Goal: Task Accomplishment & Management: Manage account settings

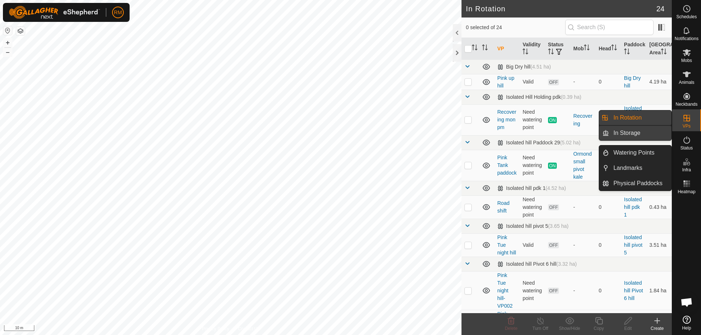
click at [624, 130] on link "In Storage" at bounding box center [640, 133] width 62 height 15
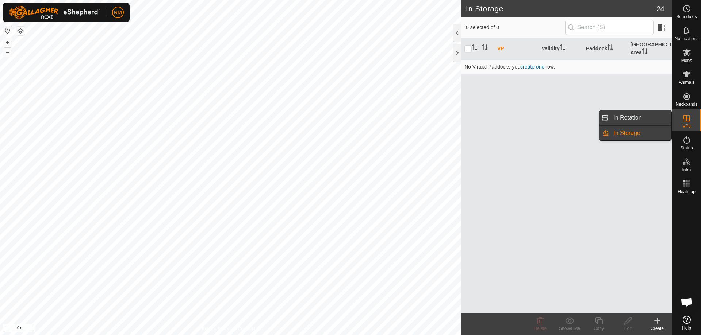
click at [640, 117] on link "In Rotation" at bounding box center [640, 118] width 62 height 15
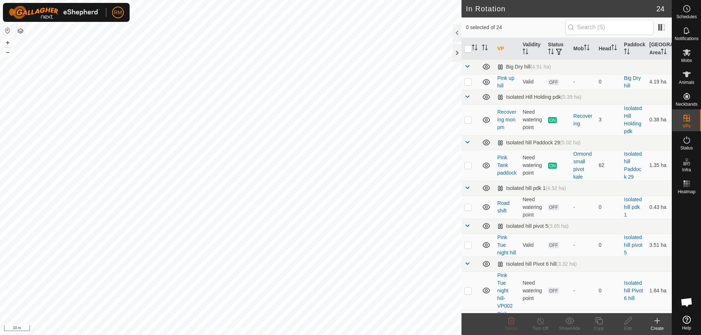
click at [656, 323] on icon at bounding box center [656, 321] width 9 height 9
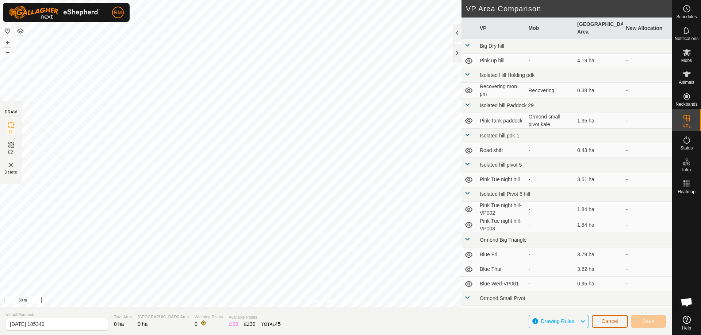
click at [609, 321] on span "Cancel" at bounding box center [609, 322] width 17 height 6
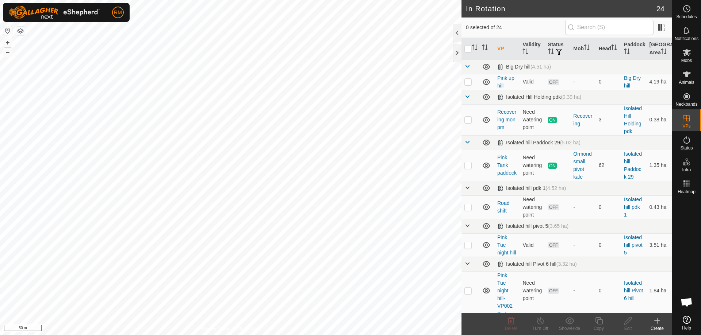
click at [657, 322] on icon at bounding box center [656, 321] width 9 height 9
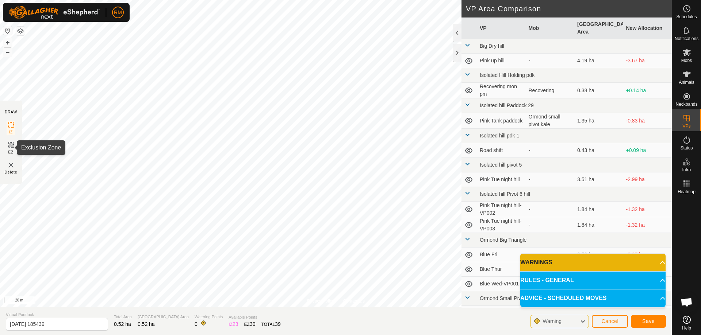
click at [10, 145] on icon at bounding box center [11, 145] width 4 height 4
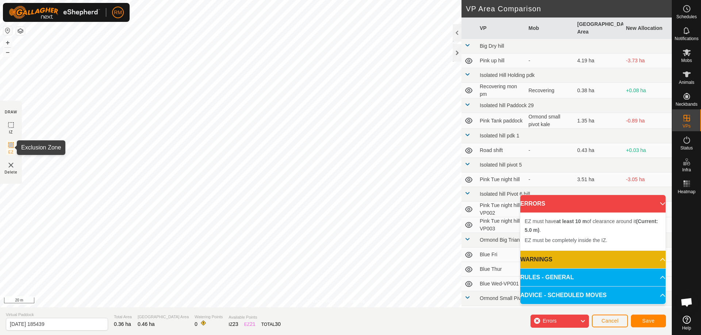
click at [11, 144] on icon at bounding box center [11, 145] width 9 height 9
click at [10, 147] on icon at bounding box center [11, 145] width 4 height 4
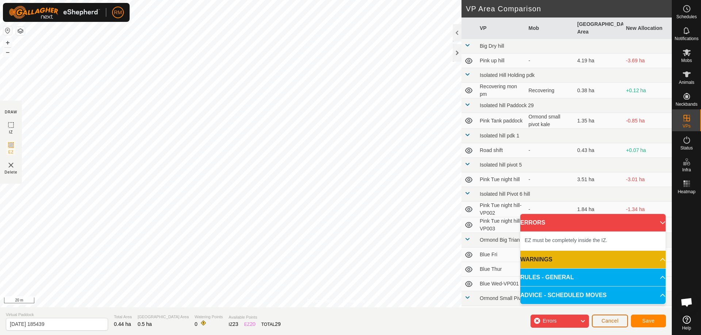
click at [617, 319] on span "Cancel" at bounding box center [609, 321] width 17 height 6
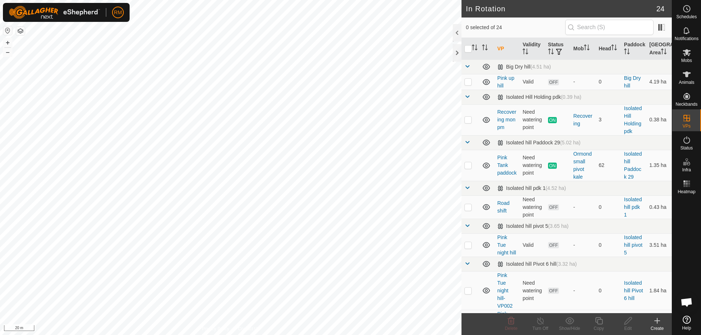
checkbox input "true"
click at [599, 322] on icon at bounding box center [598, 321] width 9 height 9
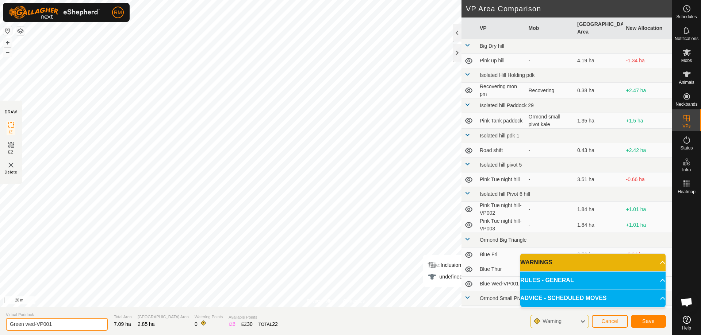
click at [54, 325] on input "Green wed-VP001" at bounding box center [57, 324] width 102 height 13
type input "Green wed-pm"
click at [645, 321] on span "Save" at bounding box center [648, 322] width 12 height 6
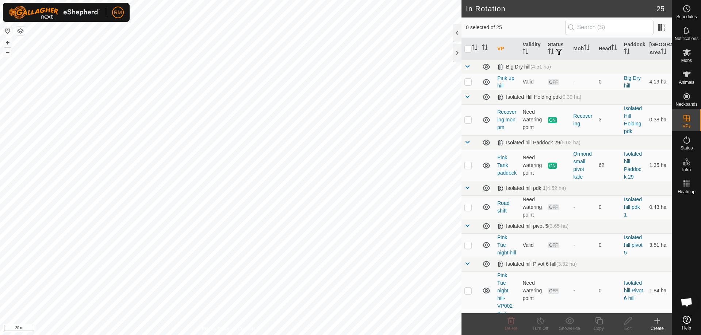
click at [655, 322] on icon at bounding box center [656, 321] width 9 height 9
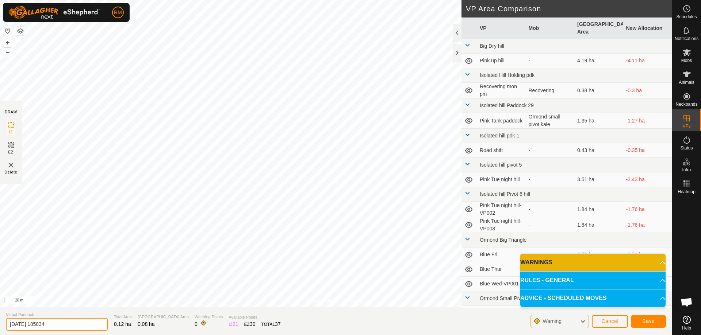
click at [68, 321] on input "2025-09-24 185834" at bounding box center [57, 324] width 102 height 13
type input "2"
click at [28, 325] on input "Burn Hrap" at bounding box center [57, 324] width 102 height 13
type input "Burn Heap"
click at [647, 325] on button "Save" at bounding box center [647, 321] width 35 height 13
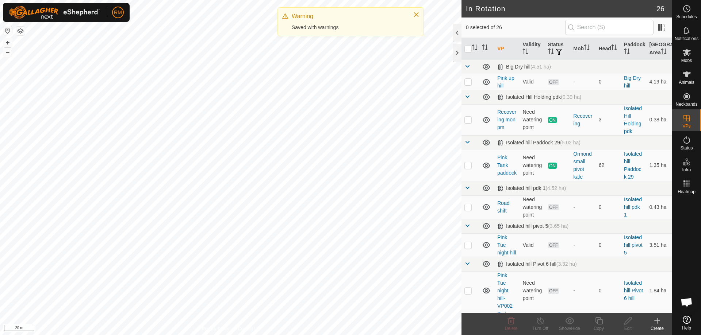
checkbox input "true"
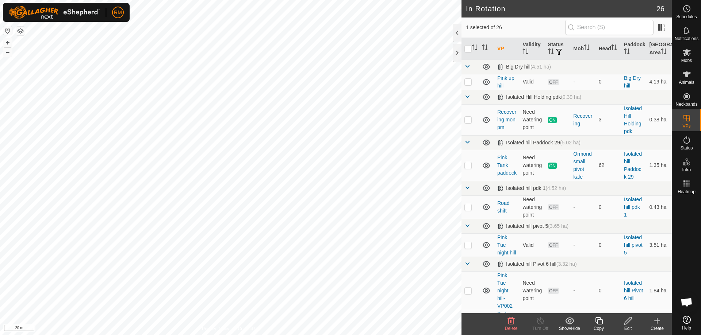
click at [625, 320] on icon at bounding box center [627, 321] width 9 height 9
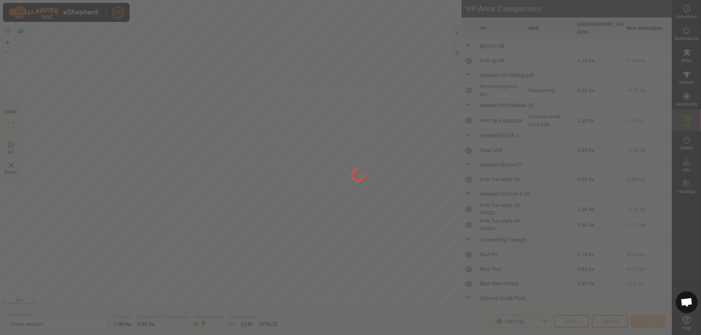
click at [207, 16] on div "RM Schedules Notifications Mobs Animals Neckbands VPs Status Infra Heatmap Help…" at bounding box center [350, 167] width 701 height 335
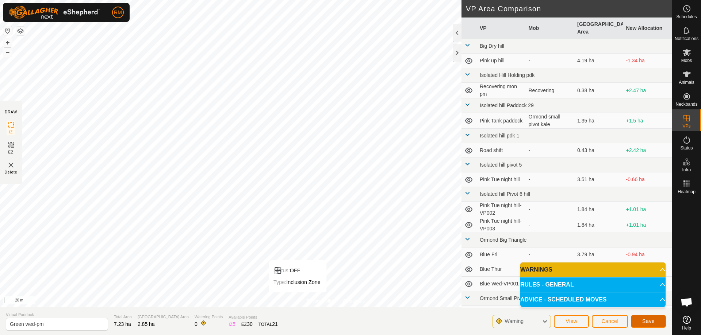
click at [642, 321] on span "Save" at bounding box center [648, 322] width 12 height 6
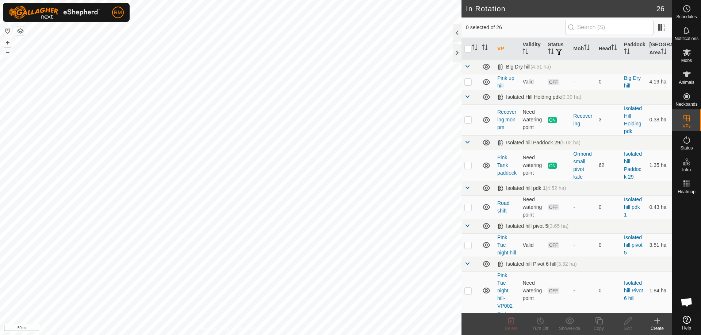
checkbox input "true"
click at [626, 321] on icon at bounding box center [627, 320] width 7 height 7
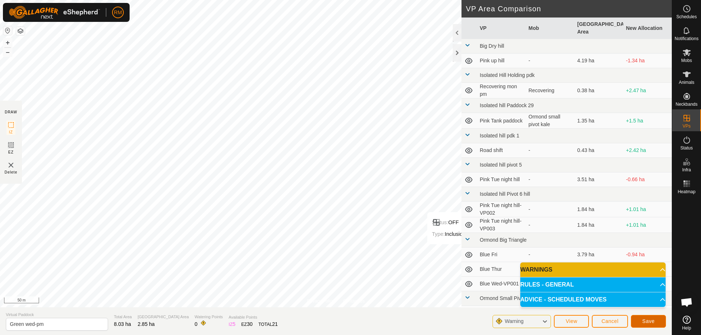
click at [655, 318] on button "Save" at bounding box center [647, 321] width 35 height 13
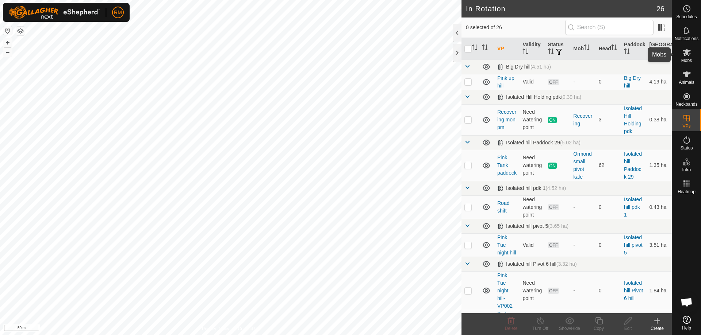
click at [685, 57] on es-mob-svg-icon at bounding box center [686, 53] width 13 height 12
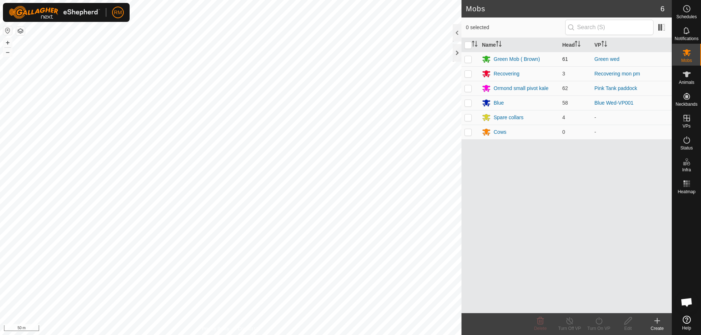
click at [466, 59] on p-checkbox at bounding box center [467, 59] width 7 height 6
checkbox input "true"
click at [599, 321] on icon at bounding box center [598, 321] width 9 height 9
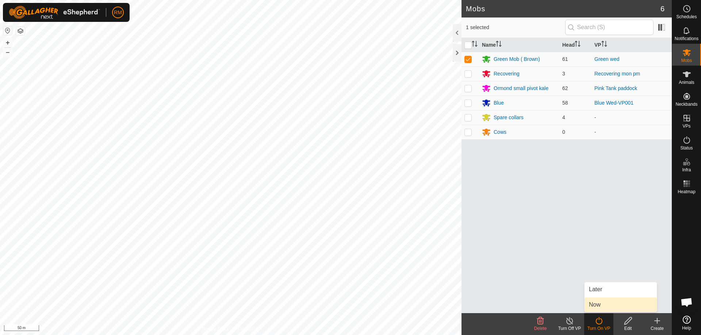
click at [601, 304] on link "Now" at bounding box center [620, 305] width 72 height 15
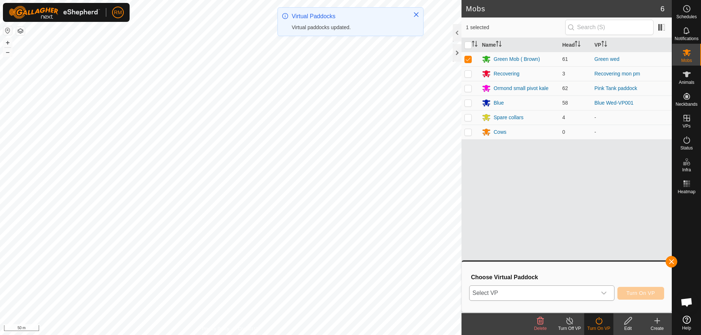
click at [605, 293] on icon "dropdown trigger" at bounding box center [603, 293] width 5 height 3
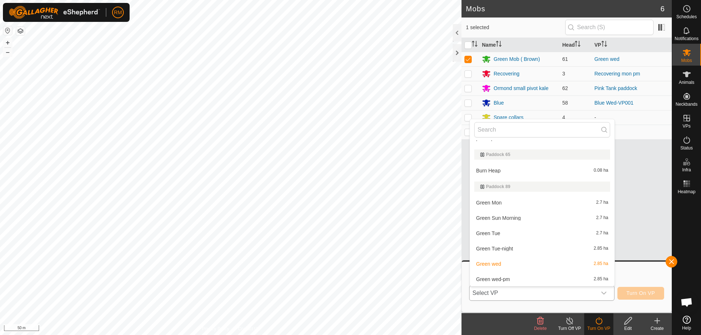
scroll to position [487, 0]
click at [497, 279] on li "Green wed-pm 2.85 ha" at bounding box center [542, 279] width 144 height 15
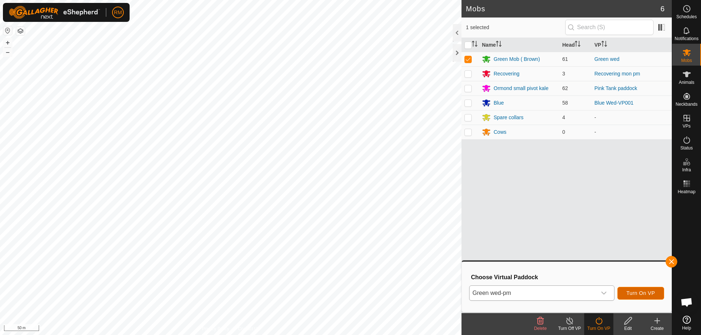
click at [640, 291] on span "Turn On VP" at bounding box center [640, 293] width 28 height 6
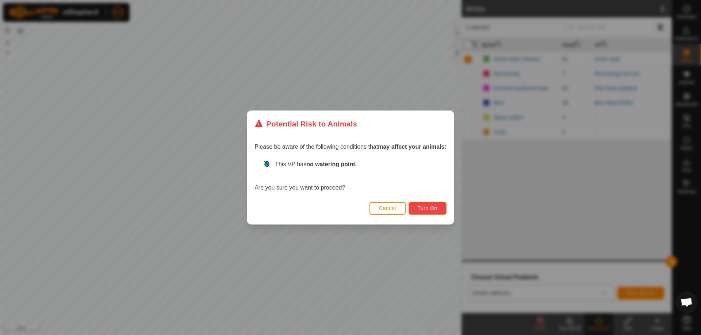
click at [436, 207] on span "Turn On" at bounding box center [427, 208] width 20 height 6
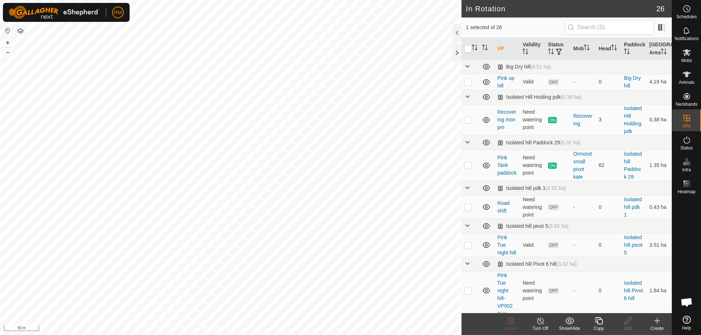
checkbox input "false"
checkbox input "true"
click at [598, 323] on icon at bounding box center [598, 321] width 9 height 9
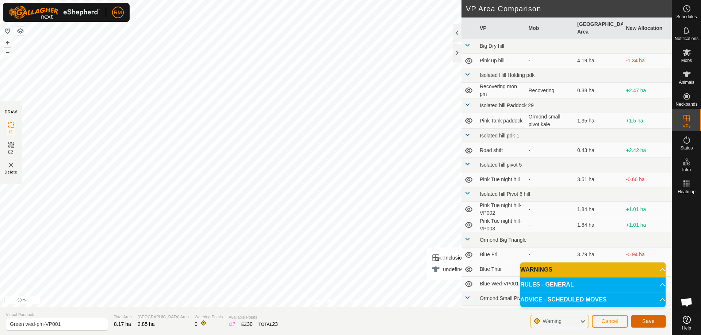
click at [644, 321] on span "Save" at bounding box center [648, 322] width 12 height 6
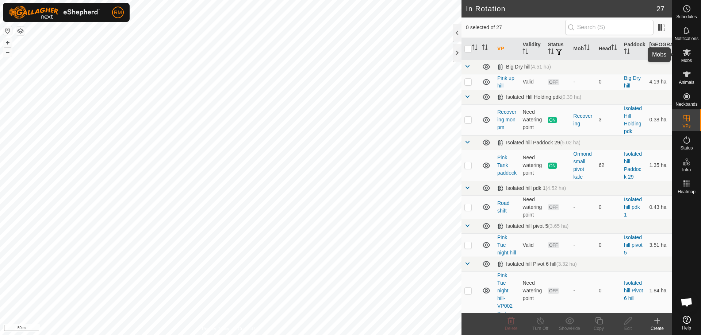
click at [686, 55] on icon at bounding box center [686, 52] width 8 height 7
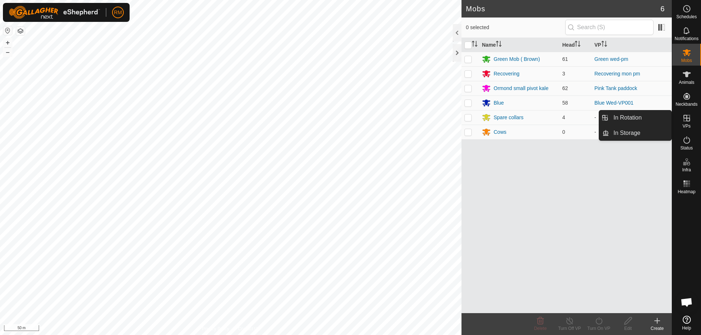
click at [685, 119] on icon at bounding box center [686, 118] width 7 height 7
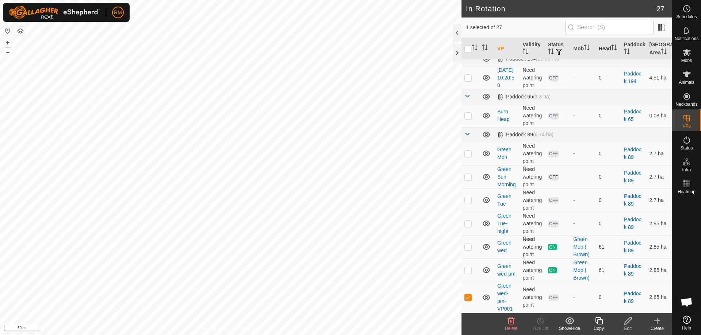
scroll to position [658, 0]
click at [687, 53] on icon at bounding box center [686, 52] width 8 height 7
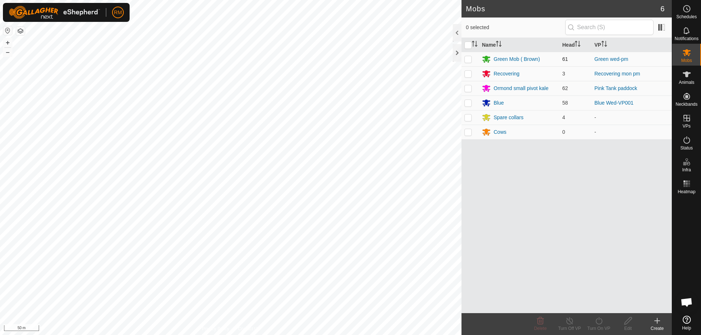
click at [467, 59] on p-checkbox at bounding box center [467, 59] width 7 height 6
checkbox input "true"
click at [599, 322] on icon at bounding box center [598, 321] width 9 height 9
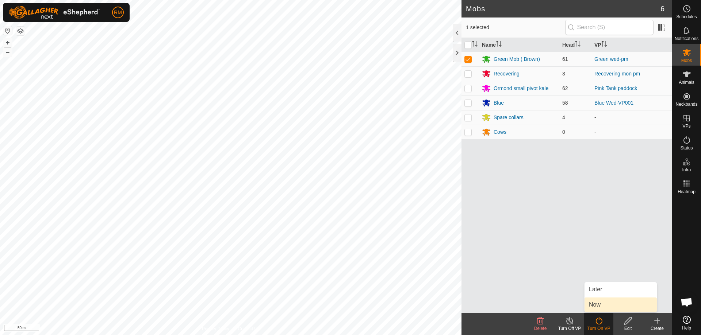
click at [600, 306] on link "Now" at bounding box center [620, 305] width 72 height 15
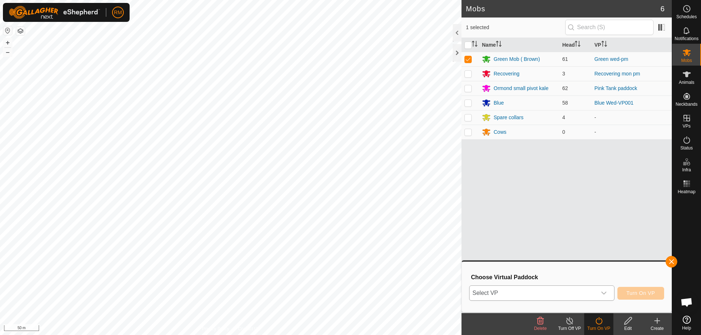
click at [603, 292] on icon "dropdown trigger" at bounding box center [604, 293] width 6 height 6
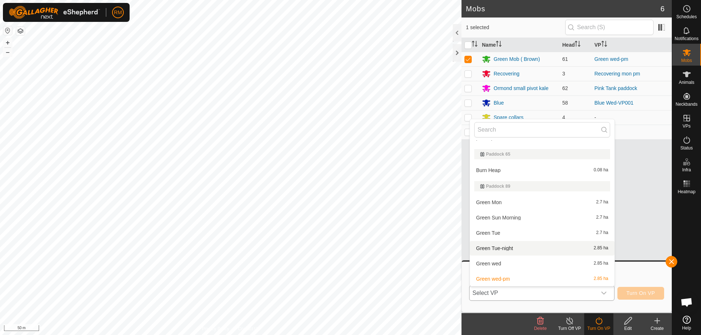
scroll to position [502, 0]
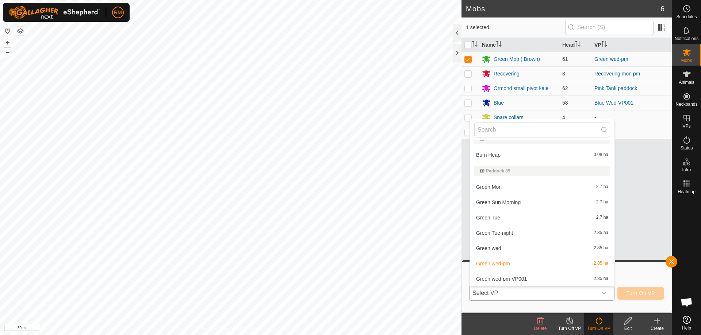
click at [512, 278] on li "Green wed-pm-VP001 2.85 ha" at bounding box center [542, 279] width 144 height 15
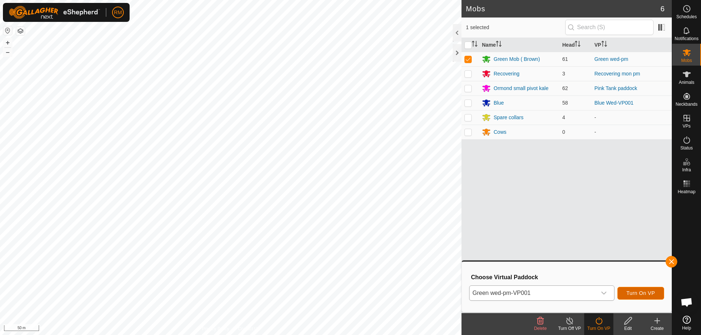
click at [639, 293] on span "Turn On VP" at bounding box center [640, 293] width 28 height 6
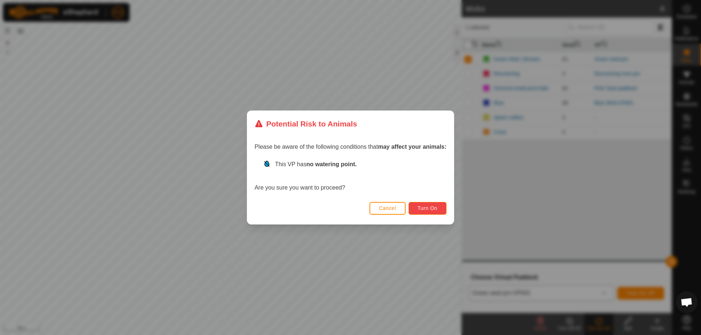
click at [432, 207] on span "Turn On" at bounding box center [427, 208] width 20 height 6
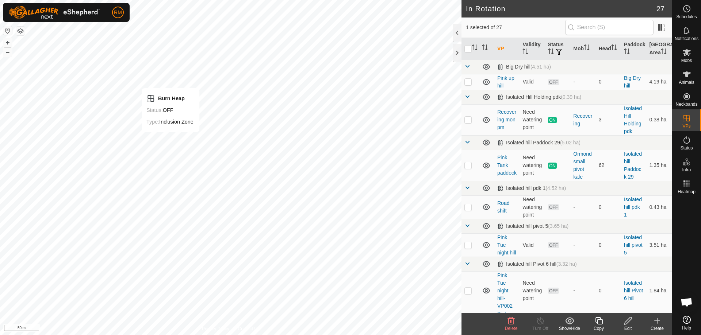
checkbox input "false"
checkbox input "true"
checkbox input "false"
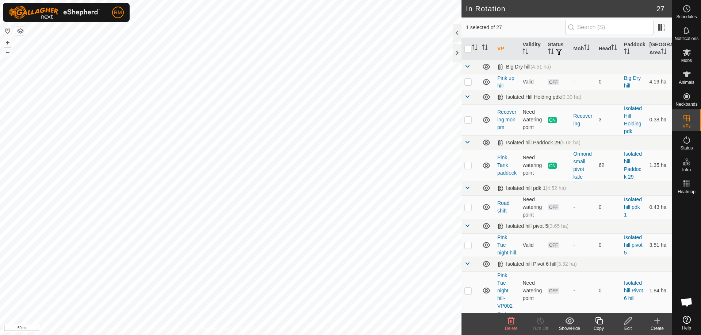
checkbox input "true"
checkbox input "false"
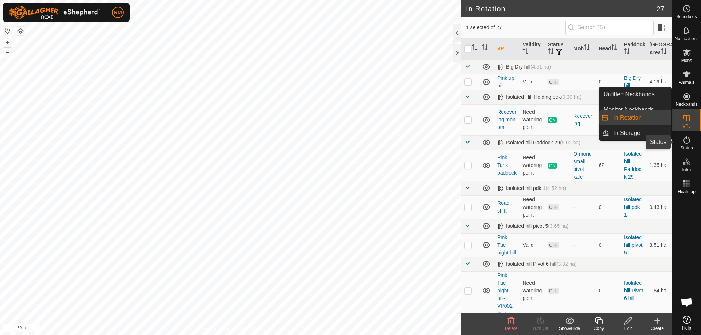
click at [688, 142] on icon at bounding box center [686, 140] width 9 height 9
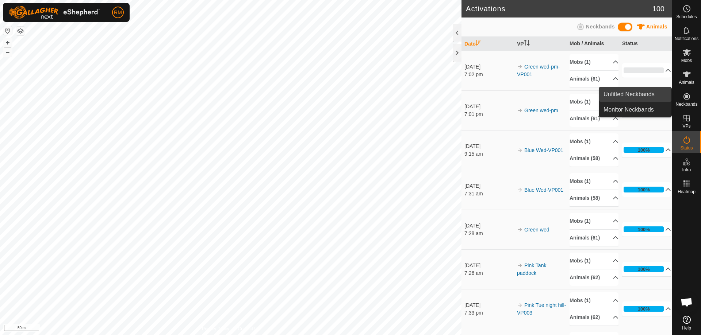
click at [638, 95] on link "Unfitted Neckbands" at bounding box center [635, 94] width 72 height 15
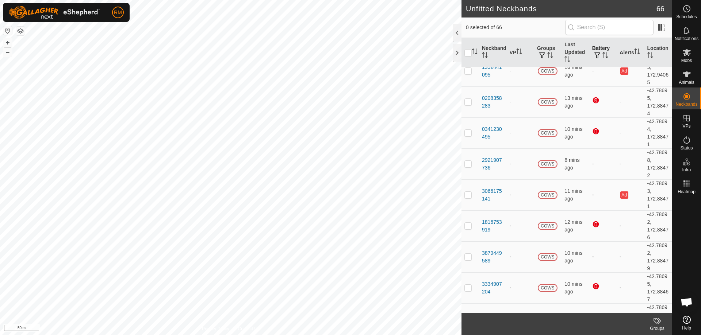
scroll to position [12, 0]
click at [602, 56] on icon "Activate to sort" at bounding box center [605, 55] width 6 height 6
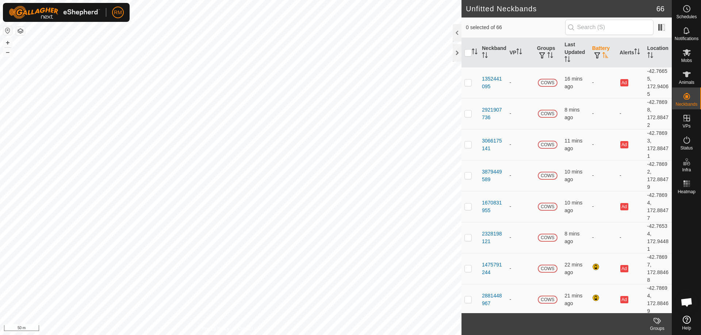
click at [594, 53] on span "button" at bounding box center [597, 56] width 6 height 6
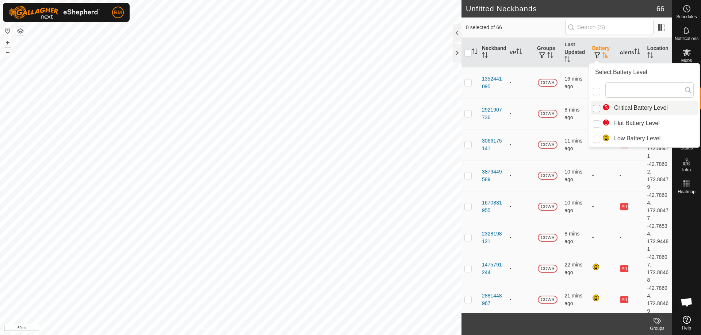
click at [596, 108] on input "Critical Battery Level" at bounding box center [596, 108] width 7 height 7
checkbox input "true"
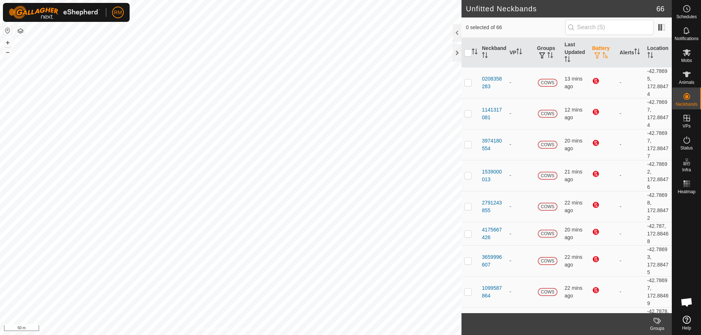
click at [594, 53] on span "button" at bounding box center [597, 56] width 6 height 6
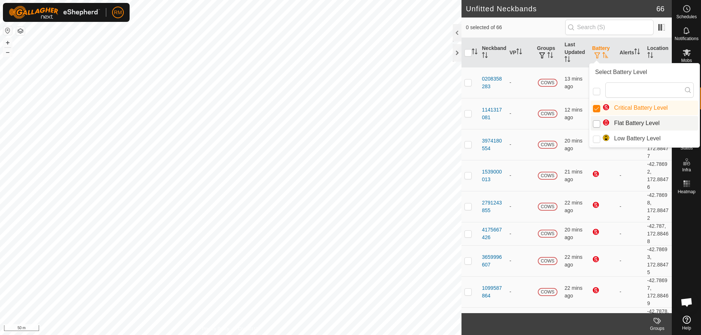
click at [595, 124] on input "Flat Battery Level" at bounding box center [596, 123] width 7 height 7
checkbox input "true"
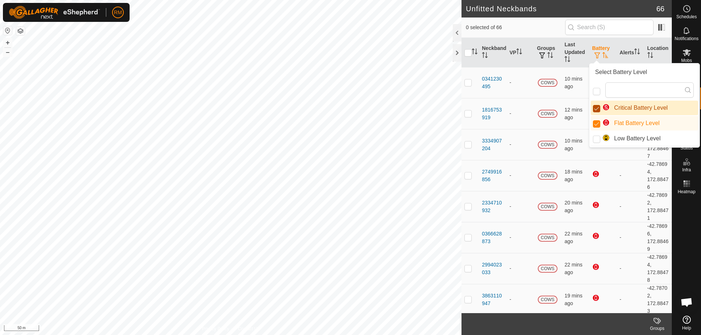
click at [595, 108] on input "Critical Battery Level" at bounding box center [596, 108] width 7 height 7
checkbox input "false"
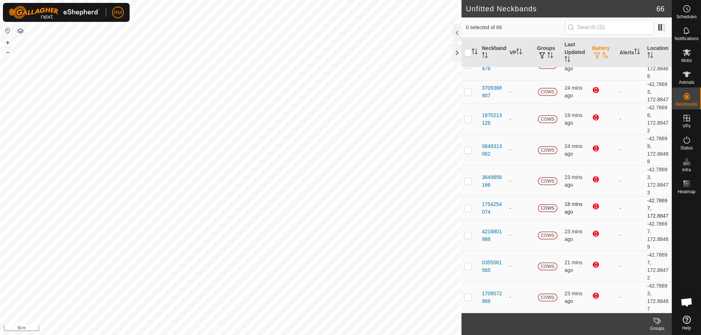
scroll to position [281, 0]
click at [594, 53] on span "button" at bounding box center [597, 56] width 6 height 6
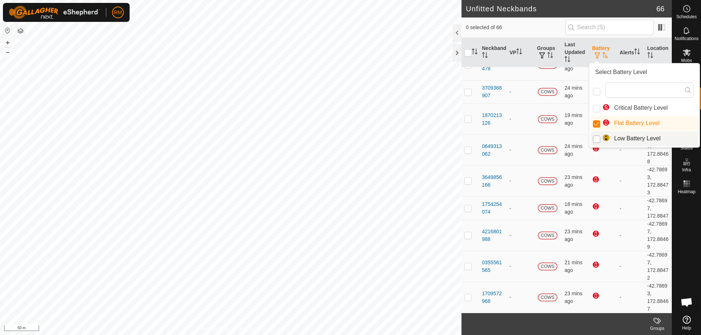
click at [598, 141] on input "Low Battery Level" at bounding box center [596, 139] width 7 height 7
checkbox input "true"
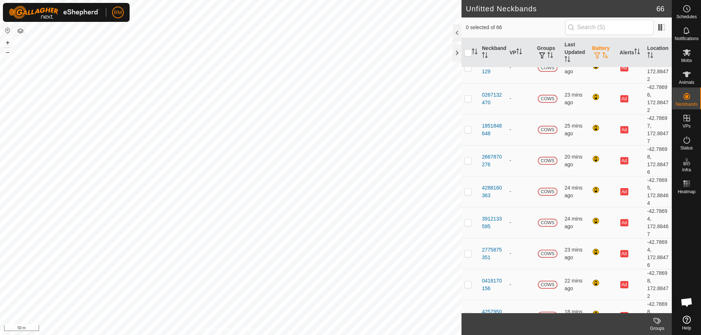
scroll to position [263, 0]
click at [595, 54] on span "button" at bounding box center [597, 56] width 6 height 6
click at [595, 91] on input "checkbox" at bounding box center [596, 91] width 7 height 7
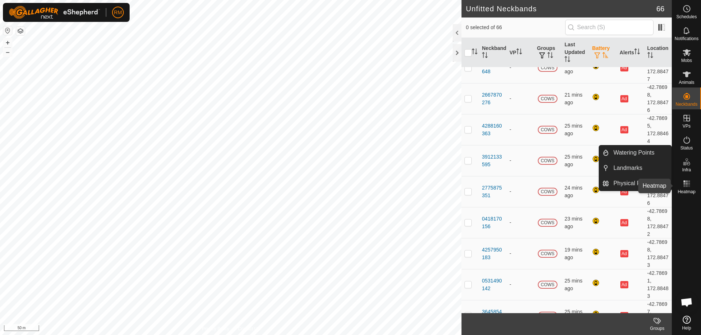
click at [687, 184] on rect at bounding box center [686, 184] width 2 height 2
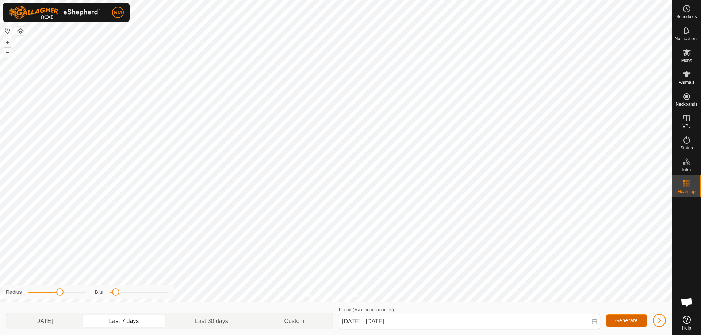
click at [621, 321] on span "Generate" at bounding box center [626, 321] width 23 height 6
click at [59, 320] on p-togglebutton "[DATE]" at bounding box center [43, 321] width 75 height 15
click at [222, 320] on p-togglebutton "Last 30 days" at bounding box center [211, 321] width 89 height 15
click at [286, 321] on p-togglebutton "Custom" at bounding box center [294, 321] width 76 height 15
click at [134, 321] on p-togglebutton "Last 7 days" at bounding box center [124, 321] width 86 height 15
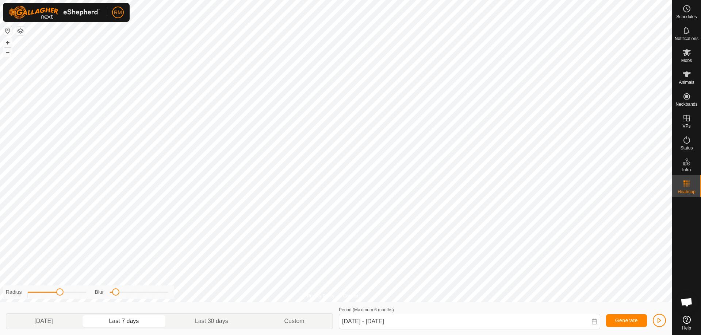
click at [61, 296] on div "Radius" at bounding box center [46, 293] width 80 height 8
drag, startPoint x: 114, startPoint y: 293, endPoint x: 130, endPoint y: 297, distance: 16.5
click at [130, 297] on div "Radius Blur" at bounding box center [88, 293] width 171 height 14
click at [108, 320] on p-togglebutton "Last 7 days" at bounding box center [124, 321] width 86 height 15
click at [139, 320] on p-togglebutton "Last 7 days" at bounding box center [124, 321] width 86 height 15
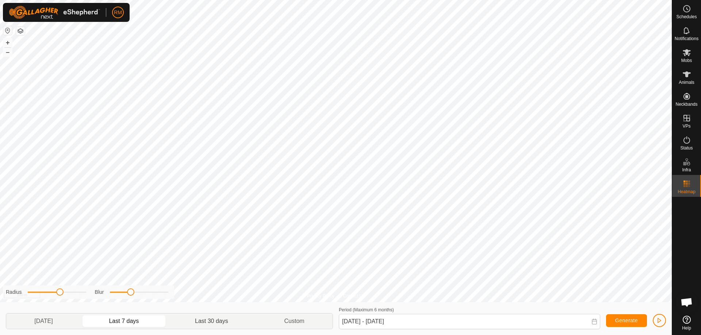
click at [201, 320] on p-togglebutton "Last 30 days" at bounding box center [211, 321] width 89 height 15
click at [141, 320] on p-togglebutton "Last 7 days" at bounding box center [124, 321] width 86 height 15
type input "[DATE] - [DATE]"
click at [685, 141] on icon at bounding box center [686, 140] width 9 height 9
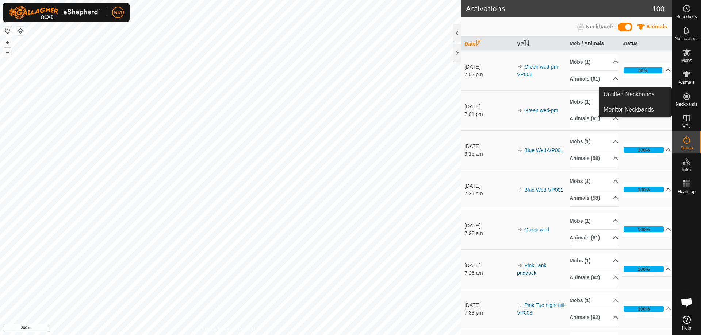
click at [687, 95] on icon at bounding box center [686, 96] width 7 height 7
click at [624, 92] on link "Unfitted Neckbands" at bounding box center [635, 94] width 72 height 15
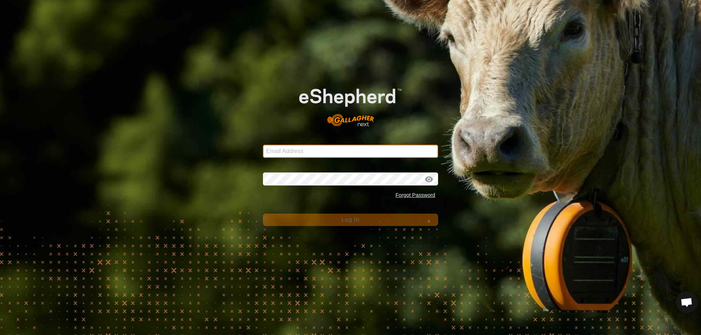
click at [312, 151] on input "Email Address" at bounding box center [350, 151] width 175 height 13
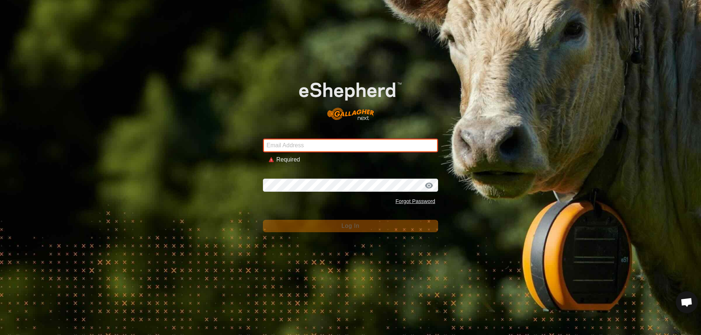
type input "[EMAIL_ADDRESS][DOMAIN_NAME]"
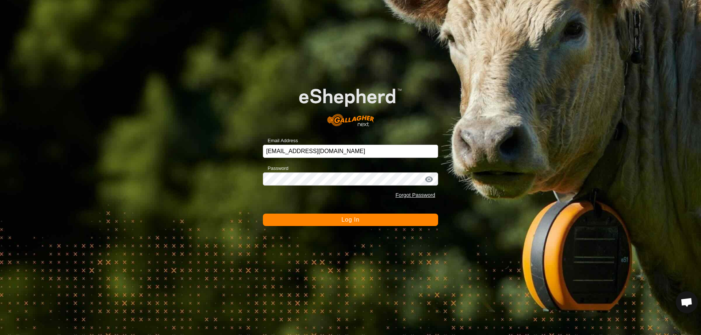
click at [332, 223] on button "Log In" at bounding box center [350, 220] width 175 height 12
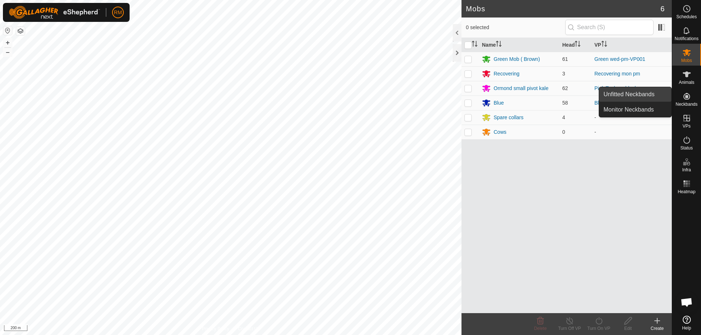
click at [636, 92] on link "Unfitted Neckbands" at bounding box center [635, 94] width 72 height 15
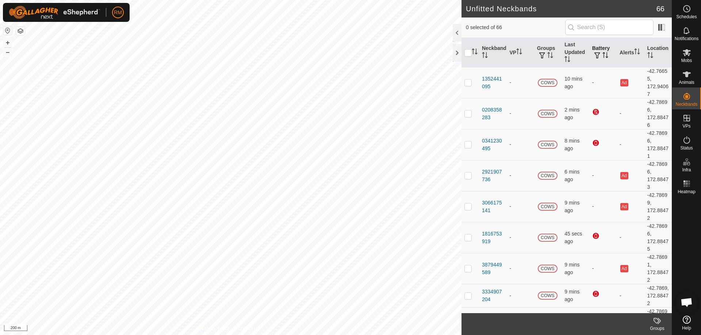
click at [596, 53] on span "button" at bounding box center [597, 56] width 6 height 6
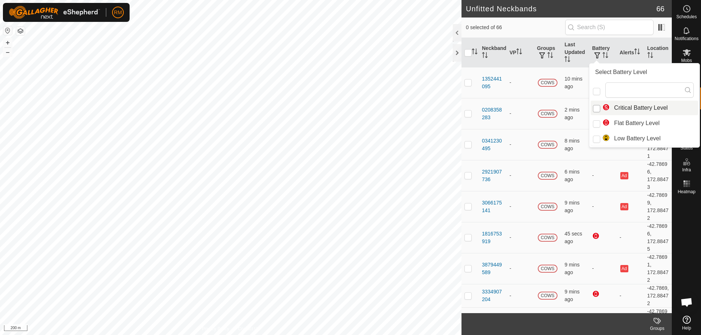
click at [596, 108] on input "Critical Battery Level" at bounding box center [596, 108] width 7 height 7
checkbox input "true"
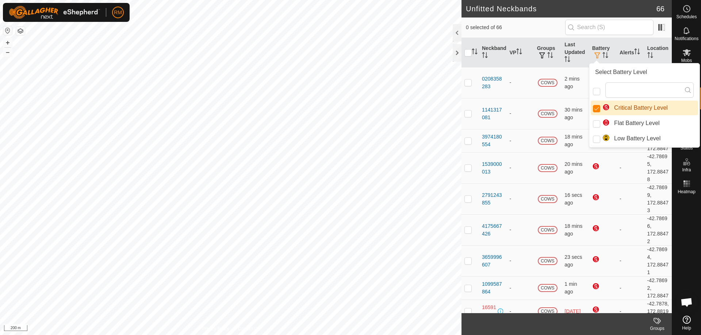
click at [532, 28] on span "0 selected of 66" at bounding box center [515, 28] width 99 height 8
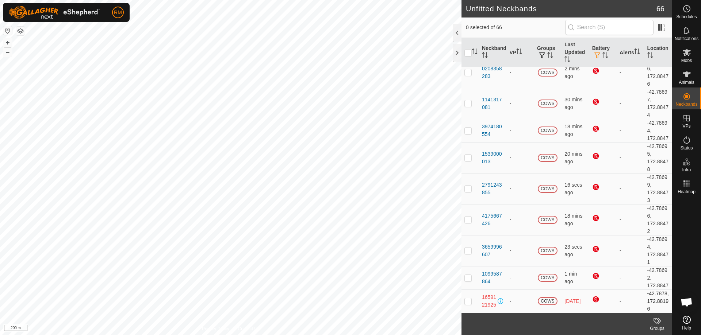
scroll to position [33, 0]
click at [602, 51] on th "Battery" at bounding box center [602, 53] width 27 height 30
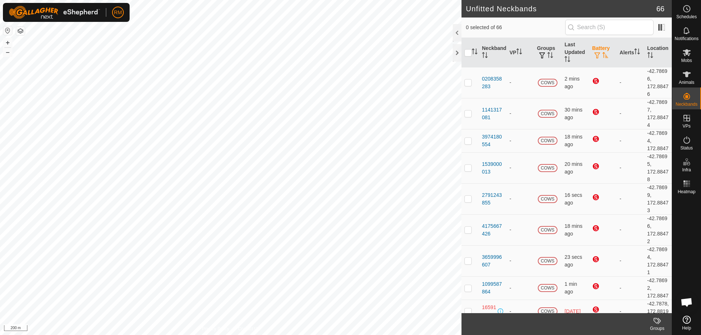
click at [594, 52] on button "button" at bounding box center [597, 55] width 10 height 7
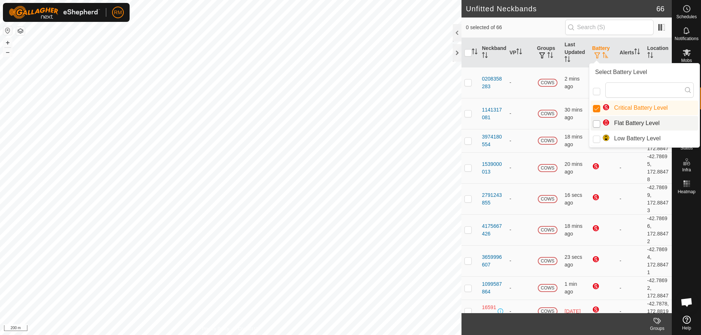
click at [594, 124] on input "Flat Battery Level" at bounding box center [596, 123] width 7 height 7
checkbox input "true"
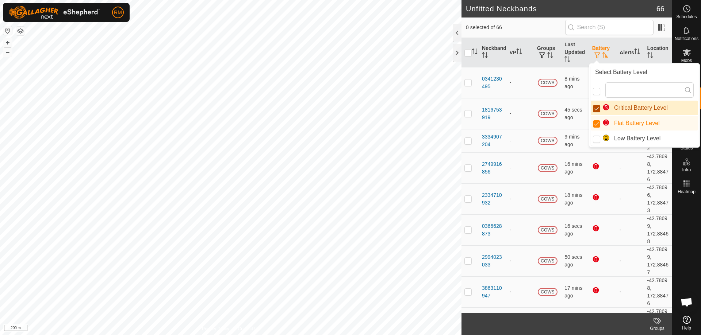
click at [595, 108] on input "Critical Battery Level" at bounding box center [596, 108] width 7 height 7
checkbox input "false"
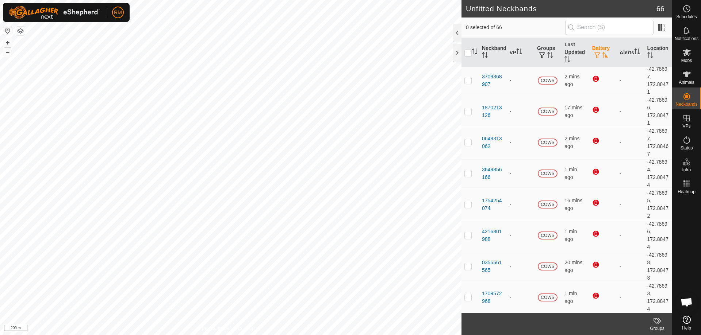
scroll to position [267, 0]
click at [594, 53] on span "button" at bounding box center [597, 56] width 6 height 6
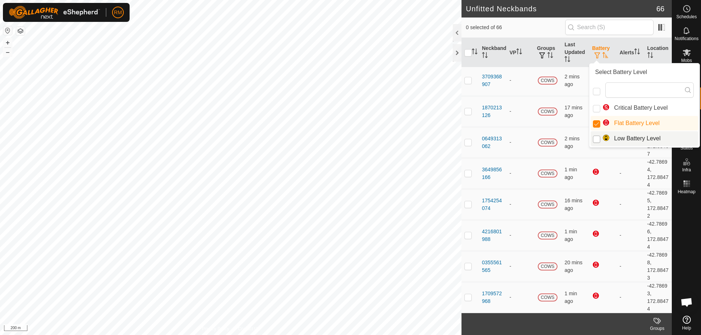
click at [598, 139] on input "Low Battery Level" at bounding box center [596, 139] width 7 height 7
checkbox input "true"
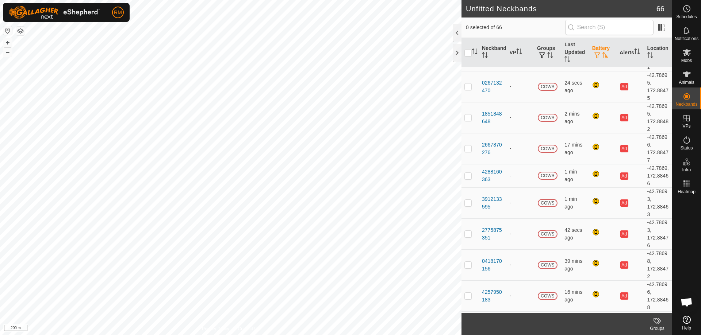
scroll to position [0, 0]
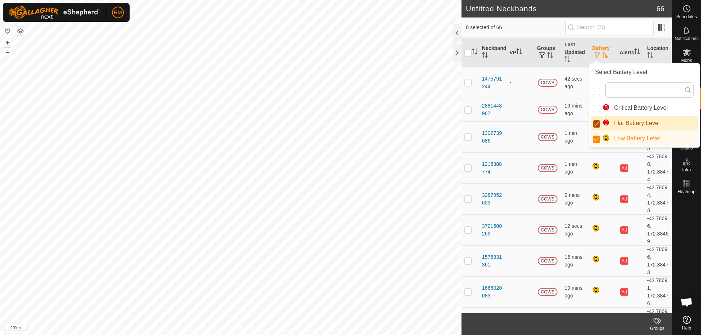
click at [594, 122] on td at bounding box center [602, 109] width 27 height 23
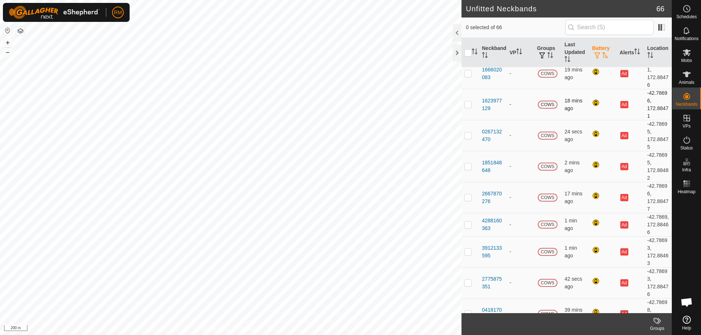
scroll to position [219, 0]
click at [594, 55] on span "button" at bounding box center [597, 56] width 6 height 6
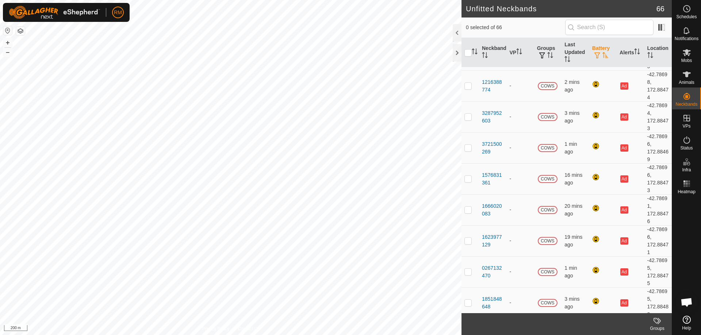
scroll to position [0, 0]
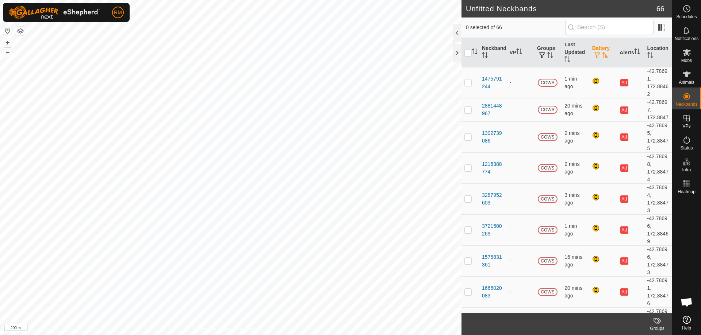
click at [594, 54] on span "button" at bounding box center [597, 56] width 6 height 6
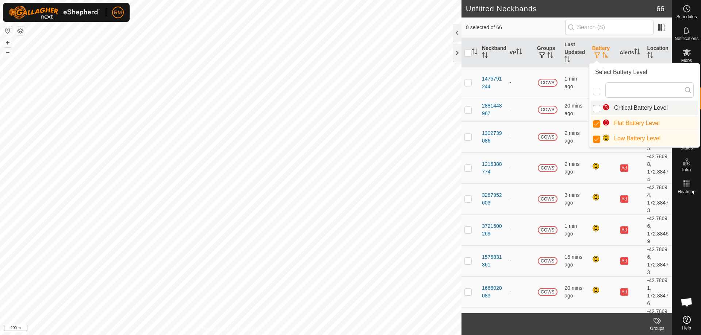
click at [596, 109] on input "Critical Battery Level" at bounding box center [596, 108] width 7 height 7
checkbox input "true"
click at [486, 54] on icon "Activate to sort" at bounding box center [485, 55] width 6 height 6
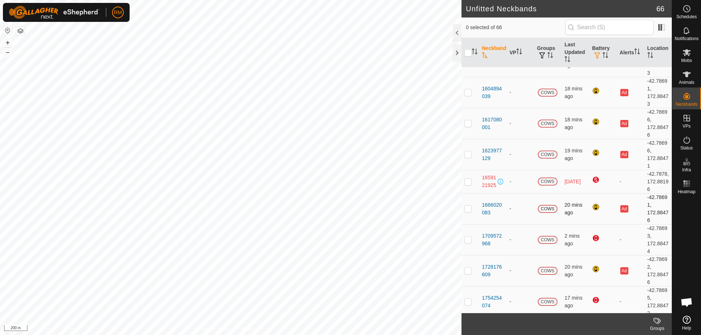
scroll to position [596, 0]
click at [466, 184] on p-checkbox at bounding box center [467, 181] width 7 height 6
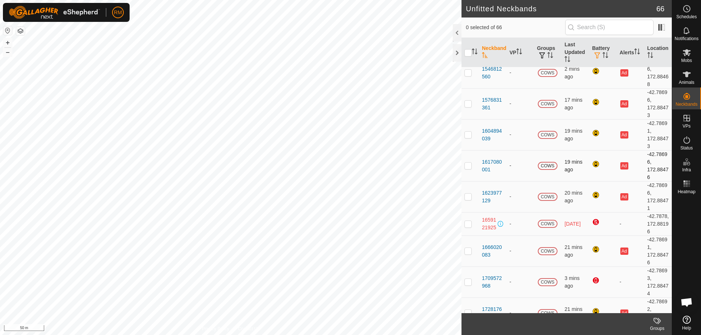
scroll to position [553, 0]
click at [467, 227] on p-checkbox at bounding box center [467, 224] width 7 height 6
checkbox input "true"
click at [648, 53] on th "Location" at bounding box center [657, 53] width 27 height 30
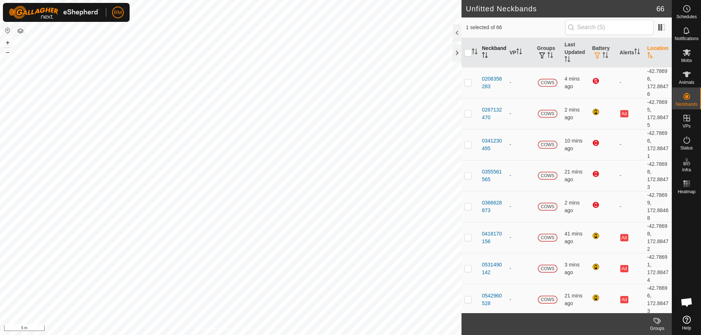
click at [21, 28] on button "button" at bounding box center [20, 31] width 9 height 9
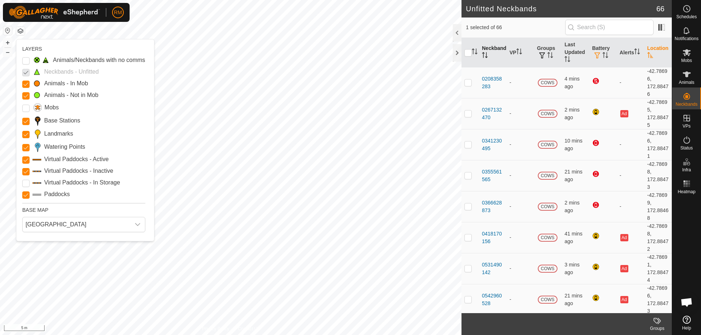
click at [26, 72] on p-checkbox at bounding box center [25, 72] width 7 height 9
click at [26, 71] on p-checkbox at bounding box center [25, 72] width 7 height 9
click at [25, 61] on Issue "Animals/Neckbands with no comms" at bounding box center [25, 60] width 7 height 7
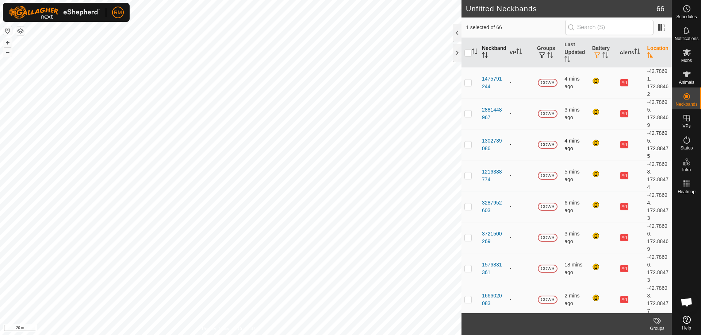
click at [468, 145] on p-checkbox at bounding box center [467, 145] width 7 height 6
checkbox input "false"
click at [545, 82] on span "COWS" at bounding box center [547, 83] width 20 height 8
click at [547, 81] on span "COWS" at bounding box center [547, 83] width 20 height 8
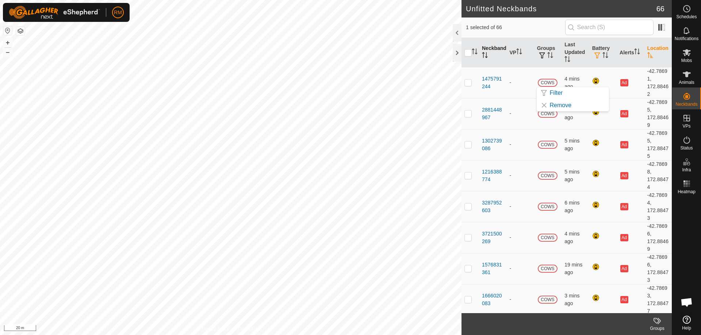
click at [21, 30] on button "button" at bounding box center [20, 31] width 9 height 9
click at [595, 56] on span "button" at bounding box center [597, 56] width 6 height 6
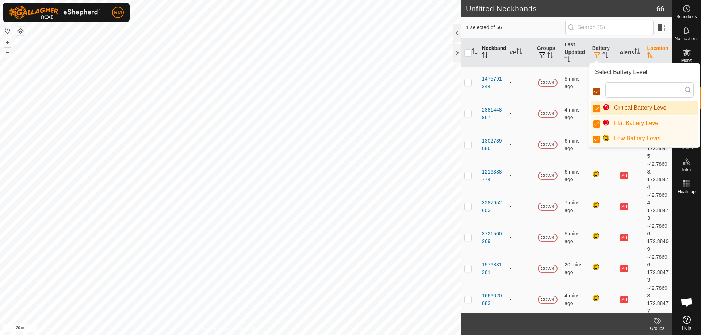
click at [596, 89] on input "checkbox" at bounding box center [596, 91] width 7 height 7
checkbox input "true"
checkbox input "false"
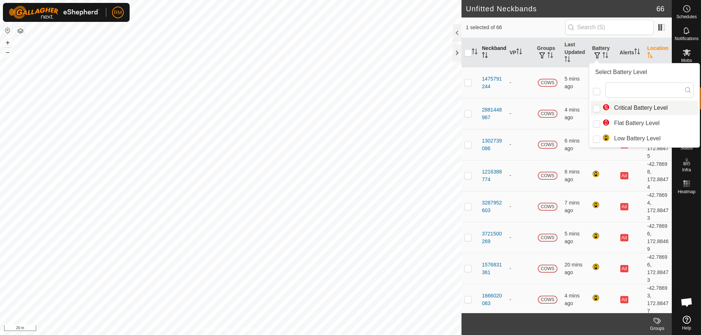
scroll to position [4, 4]
click at [596, 109] on input "Critical Battery Level" at bounding box center [596, 108] width 7 height 7
checkbox input "true"
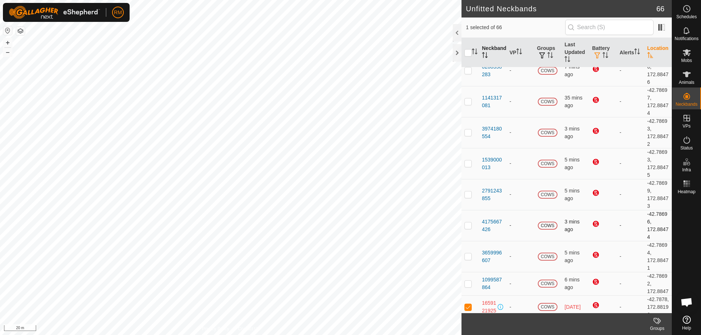
scroll to position [0, 0]
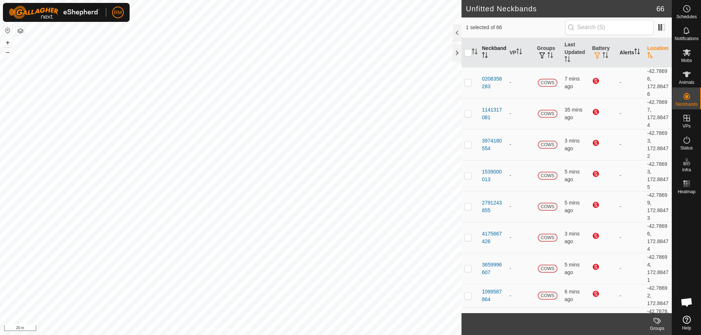
click at [621, 50] on th "Alerts" at bounding box center [629, 53] width 27 height 30
click at [661, 28] on span at bounding box center [661, 28] width 12 height 12
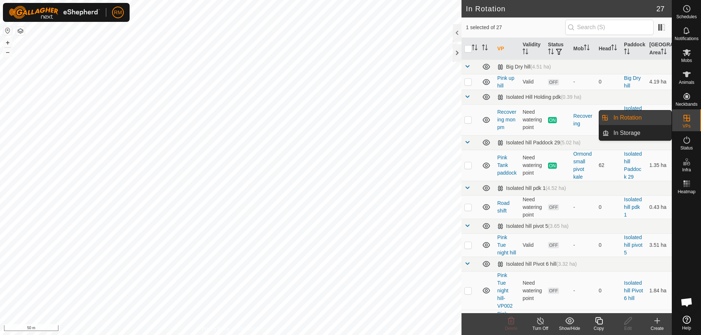
click at [631, 115] on link "In Rotation" at bounding box center [640, 118] width 62 height 15
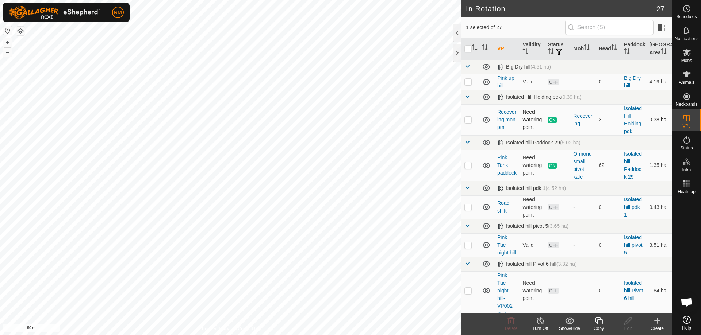
checkbox input "true"
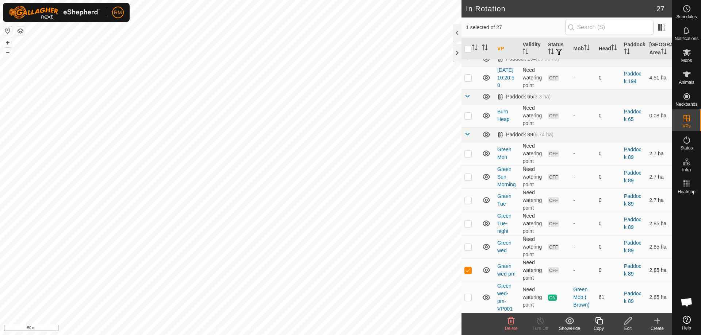
scroll to position [658, 0]
click at [468, 297] on p-checkbox at bounding box center [467, 297] width 7 height 6
checkbox input "true"
click at [468, 271] on p-checkbox at bounding box center [467, 270] width 7 height 6
checkbox input "false"
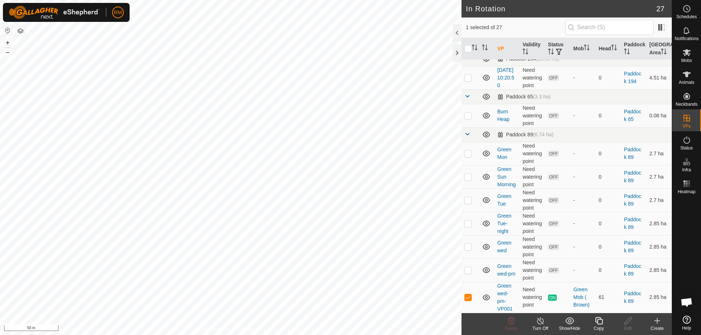
click at [599, 323] on icon at bounding box center [598, 321] width 9 height 9
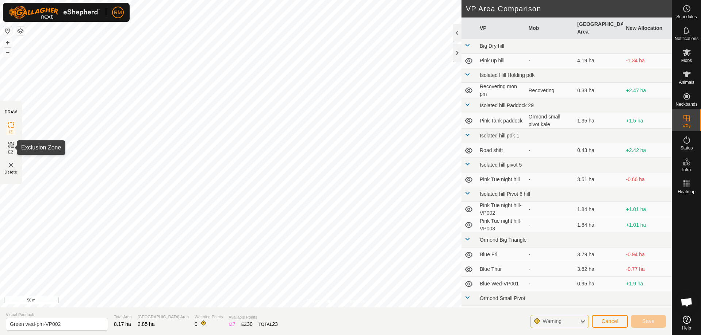
click at [11, 146] on icon at bounding box center [11, 145] width 9 height 9
click at [611, 323] on span "Cancel" at bounding box center [609, 322] width 17 height 6
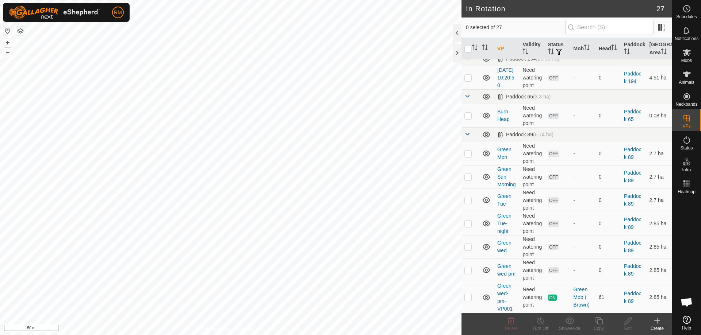
scroll to position [658, 0]
click at [468, 297] on p-checkbox at bounding box center [467, 297] width 7 height 6
checkbox input "true"
click at [597, 325] on icon at bounding box center [598, 321] width 9 height 9
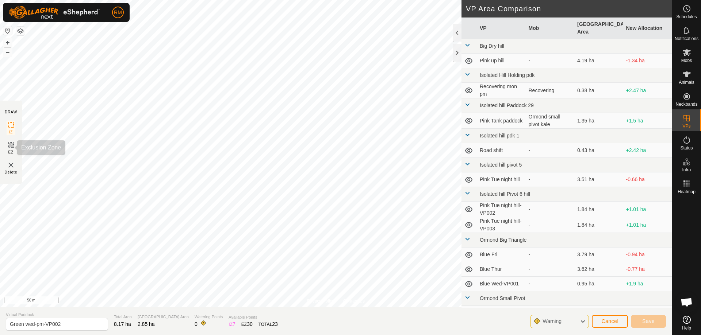
click at [13, 146] on rect at bounding box center [11, 145] width 6 height 6
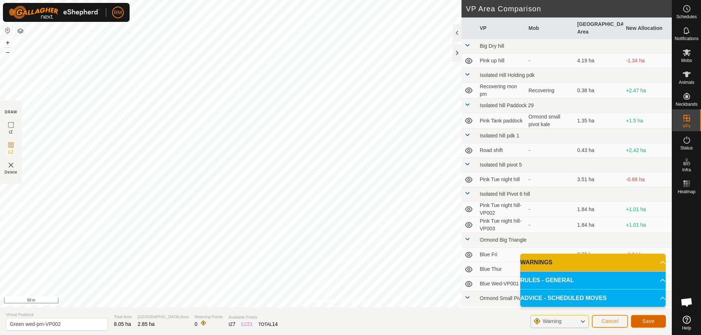
click at [645, 321] on span "Save" at bounding box center [648, 322] width 12 height 6
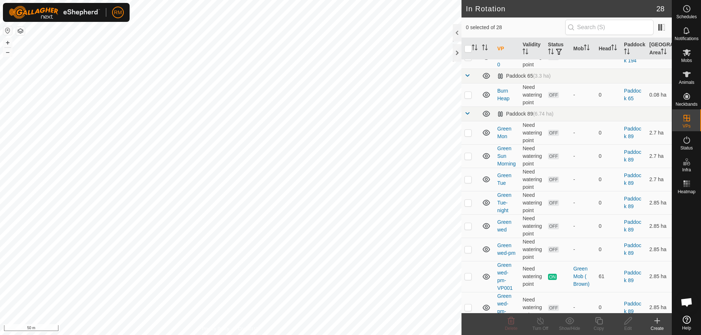
scroll to position [689, 0]
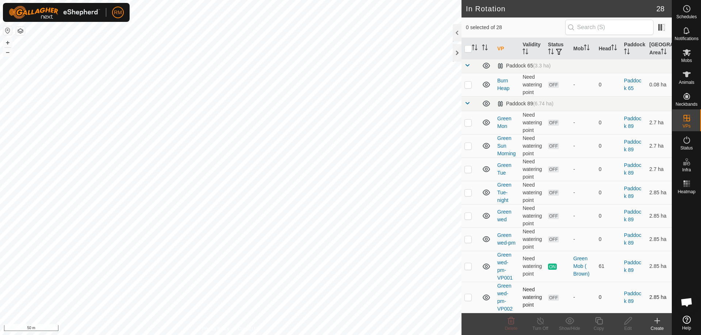
click at [470, 297] on p-checkbox at bounding box center [467, 297] width 7 height 6
click at [468, 299] on p-checkbox at bounding box center [467, 297] width 7 height 6
click at [552, 298] on span "OFF" at bounding box center [553, 298] width 11 height 6
click at [467, 297] on p-checkbox at bounding box center [467, 297] width 7 height 6
checkbox input "true"
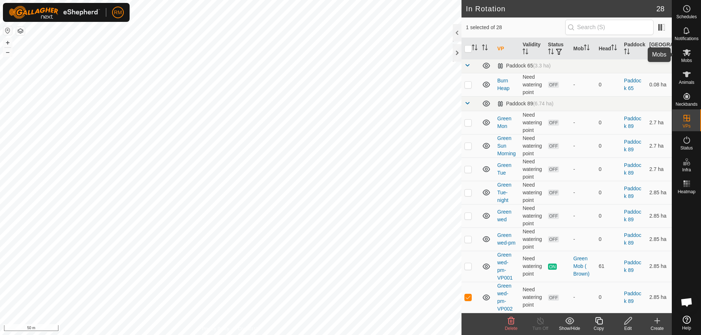
click at [691, 58] on span "Mobs" at bounding box center [686, 60] width 11 height 4
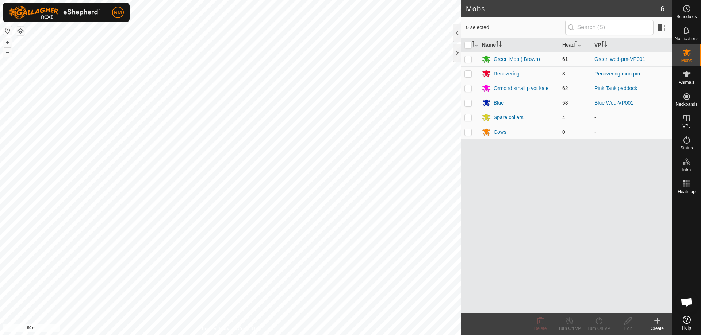
click at [468, 59] on p-checkbox at bounding box center [467, 59] width 7 height 6
checkbox input "true"
click at [601, 323] on icon at bounding box center [598, 320] width 7 height 7
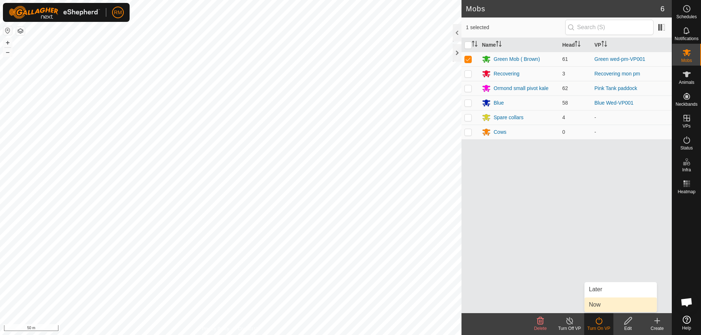
click at [606, 301] on link "Now" at bounding box center [620, 305] width 72 height 15
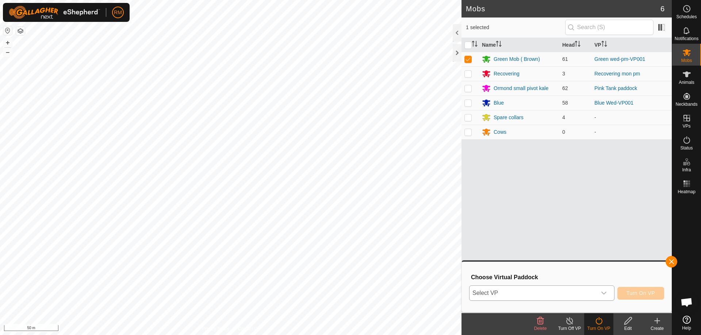
click at [578, 295] on span "Select VP" at bounding box center [532, 293] width 127 height 15
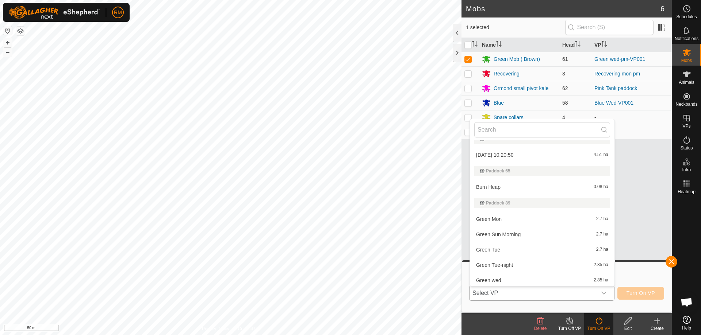
scroll to position [517, 0]
click at [536, 277] on li "Green wed-pm-VP002 2.85 ha" at bounding box center [542, 279] width 144 height 15
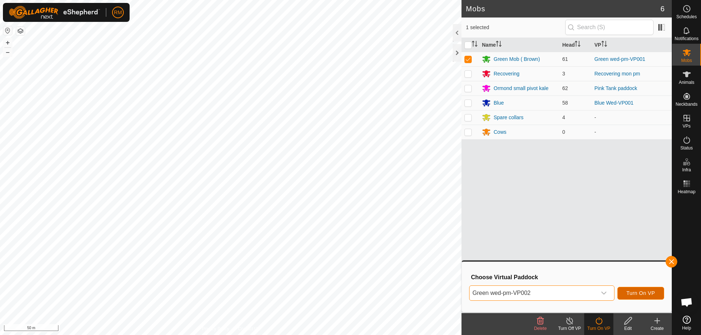
click at [639, 290] on span "Turn On VP" at bounding box center [640, 293] width 28 height 6
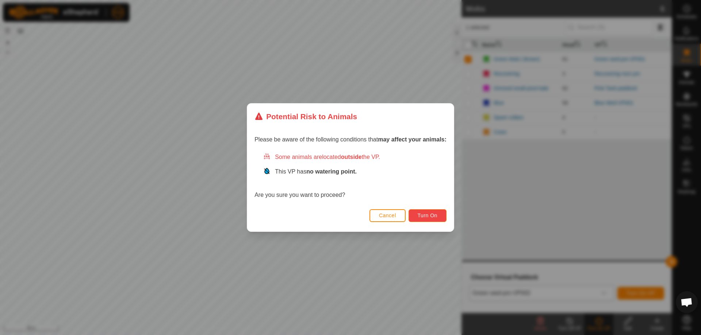
click at [432, 213] on span "Turn On" at bounding box center [427, 216] width 20 height 6
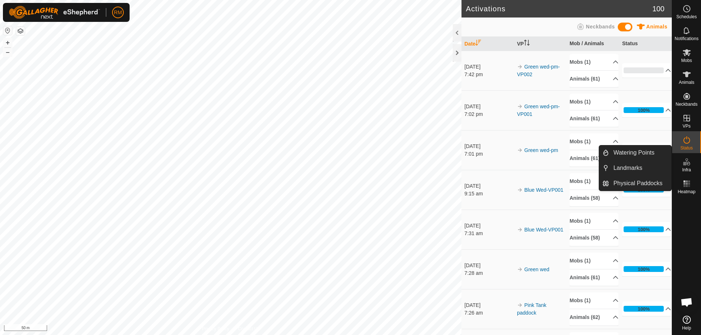
click at [687, 164] on icon at bounding box center [687, 164] width 3 height 4
click at [630, 182] on link "Physical Paddocks" at bounding box center [640, 183] width 62 height 15
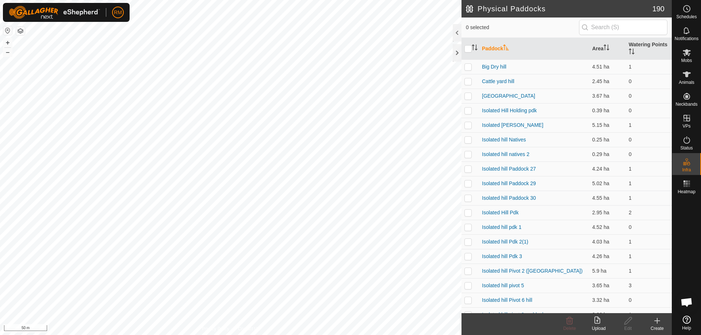
click at [658, 322] on icon at bounding box center [656, 321] width 9 height 9
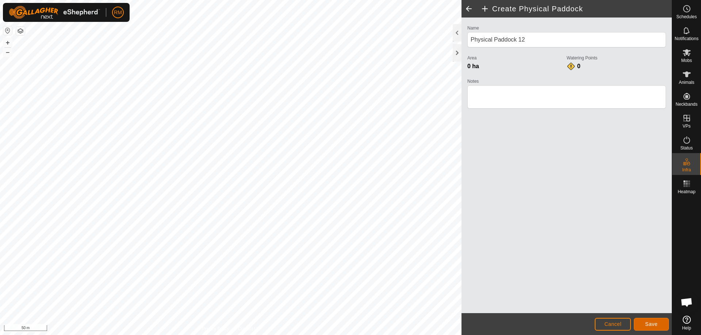
click at [655, 323] on span "Save" at bounding box center [651, 324] width 12 height 6
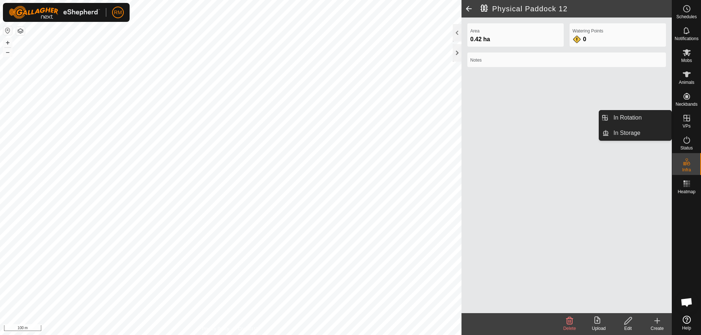
click at [687, 120] on icon at bounding box center [686, 118] width 9 height 9
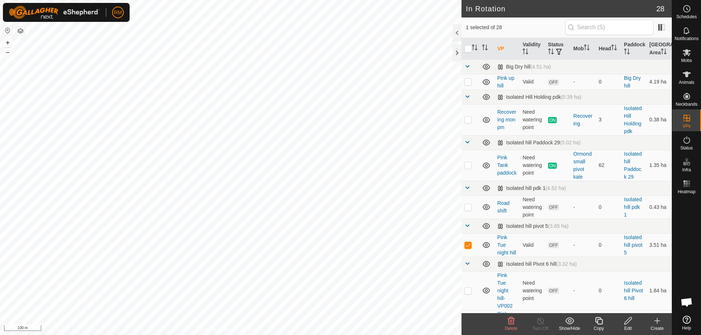
click at [570, 320] on icon at bounding box center [569, 321] width 9 height 9
click at [581, 304] on link "Move to 'In Storage'" at bounding box center [591, 305] width 72 height 15
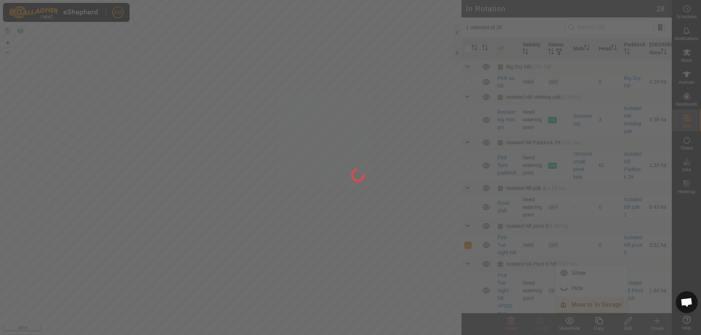
checkbox input "false"
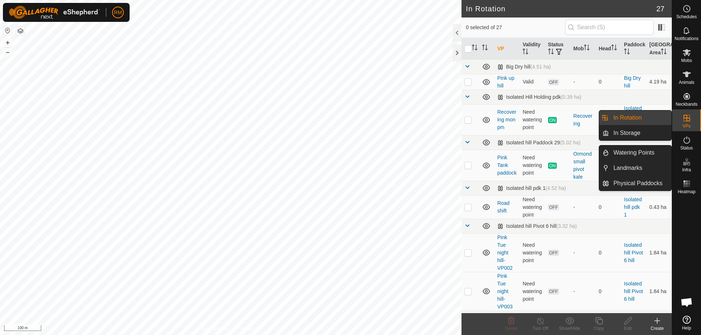
click at [689, 118] on icon at bounding box center [686, 118] width 9 height 9
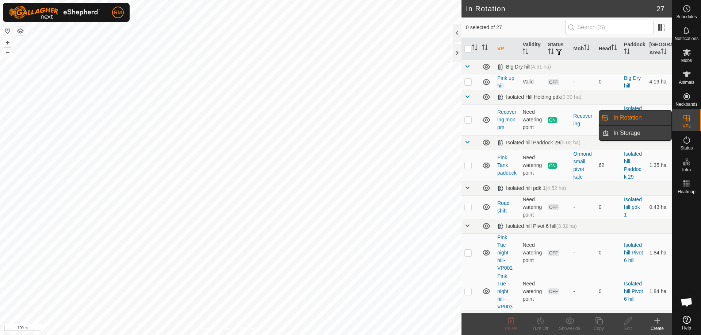
click at [626, 131] on link "In Storage" at bounding box center [640, 133] width 62 height 15
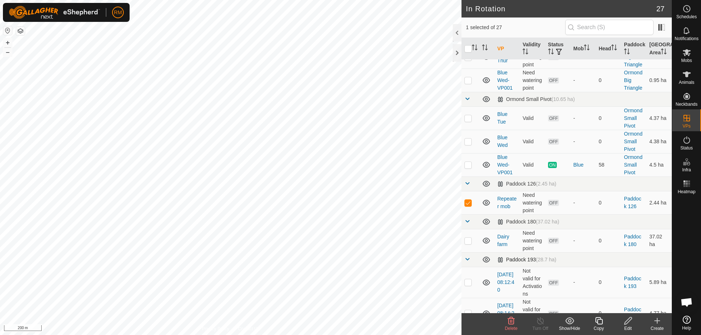
scroll to position [304, 0]
click at [567, 320] on icon at bounding box center [569, 321] width 9 height 9
click at [562, 303] on link "Move to 'In Storage'" at bounding box center [591, 305] width 72 height 15
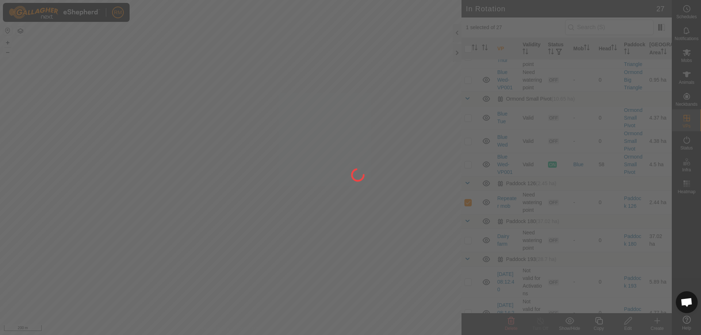
checkbox input "false"
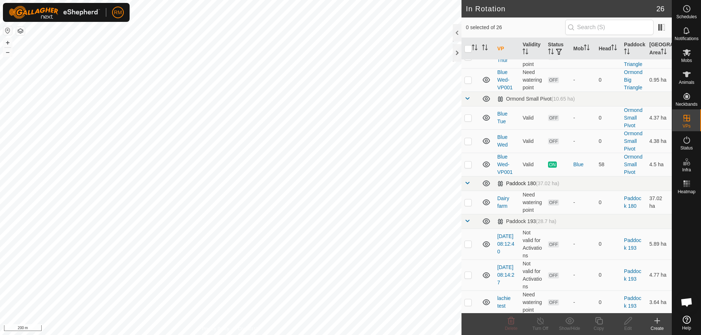
click at [291, 165] on div "RM Schedules Notifications Mobs Animals Neckbands VPs Status Infra Heatmap Help…" at bounding box center [350, 167] width 701 height 335
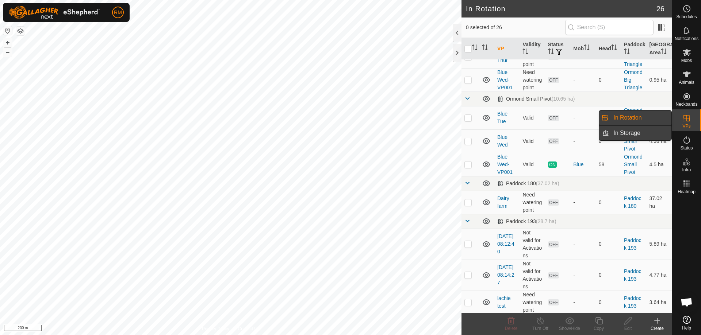
click at [629, 134] on link "In Storage" at bounding box center [640, 133] width 62 height 15
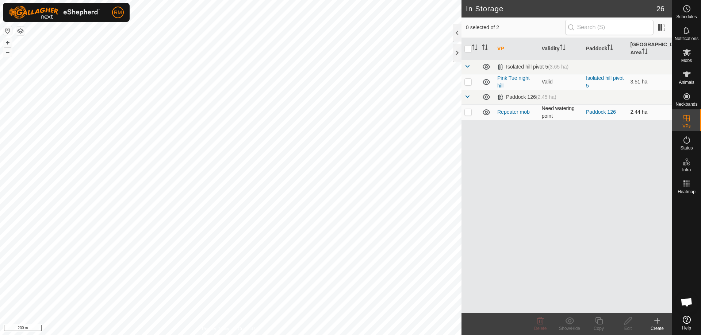
click at [466, 108] on td at bounding box center [470, 112] width 18 height 16
checkbox input "true"
click at [567, 320] on icon at bounding box center [569, 321] width 9 height 9
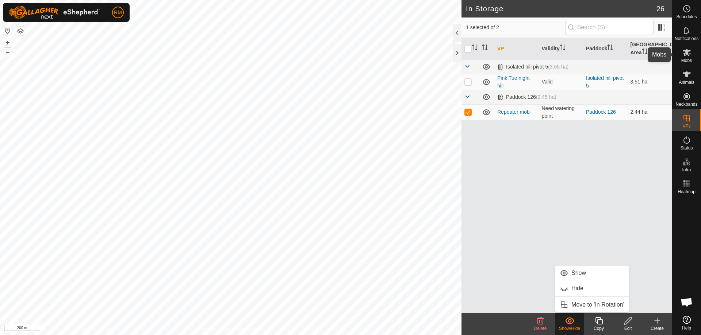
click at [684, 54] on icon at bounding box center [686, 52] width 9 height 9
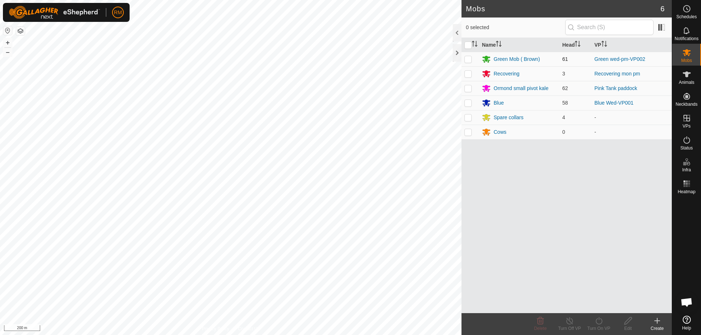
click at [467, 60] on p-checkbox at bounding box center [467, 59] width 7 height 6
checkbox input "true"
click at [598, 320] on icon at bounding box center [598, 321] width 9 height 9
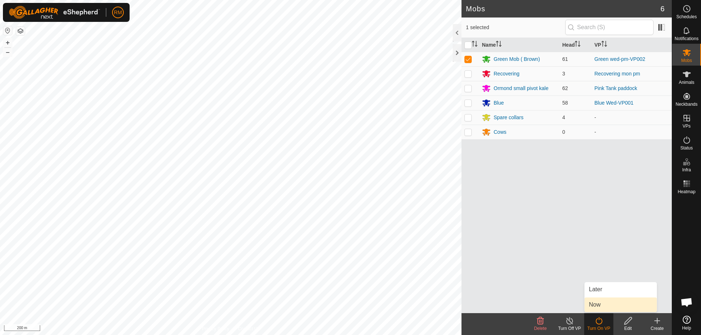
click at [603, 305] on link "Now" at bounding box center [620, 305] width 72 height 15
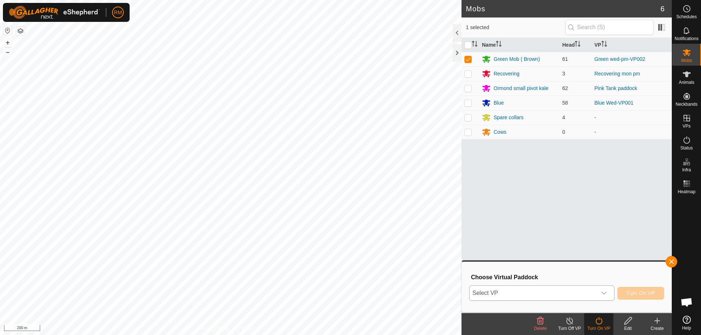
click at [604, 293] on icon "dropdown trigger" at bounding box center [604, 293] width 6 height 6
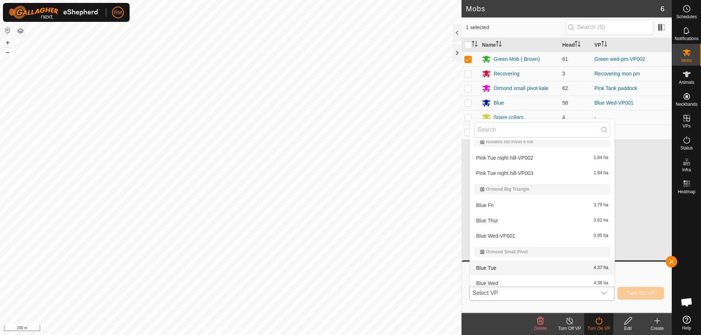
scroll to position [135, 0]
click at [576, 7] on h2 "Mobs" at bounding box center [563, 8] width 194 height 9
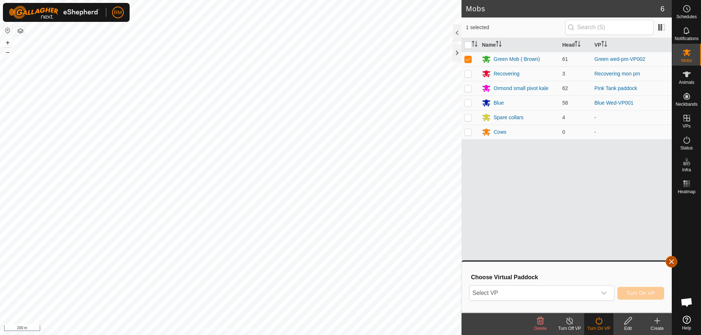
click at [671, 261] on button "button" at bounding box center [671, 262] width 12 height 12
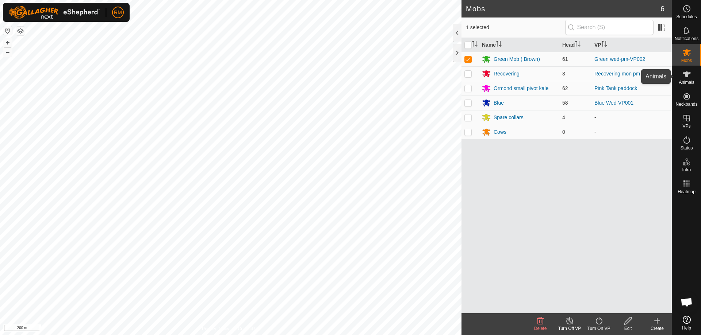
click at [690, 76] on icon at bounding box center [686, 74] width 9 height 9
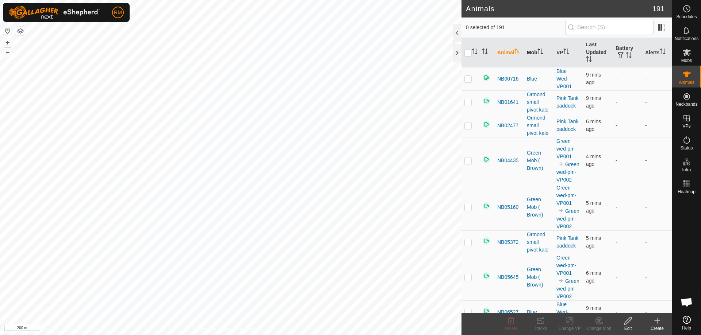
click at [543, 51] on icon "Activate to sort" at bounding box center [540, 52] width 6 height 6
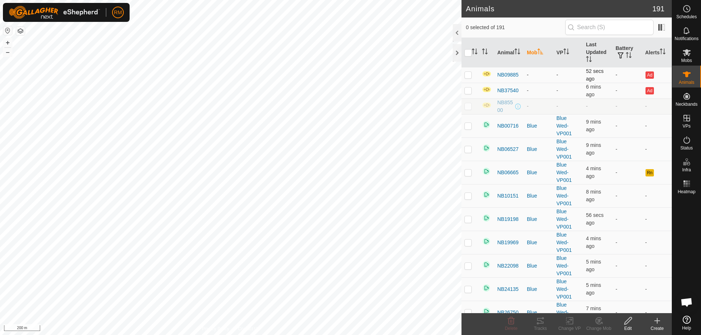
click at [468, 74] on p-checkbox at bounding box center [467, 75] width 7 height 6
click at [468, 77] on p-checkbox at bounding box center [467, 75] width 7 height 6
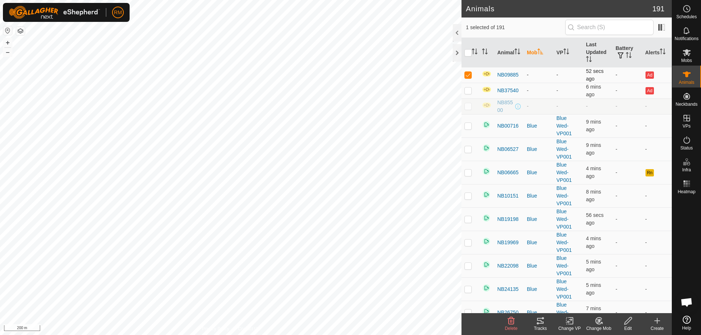
click at [468, 77] on p-checkbox at bounding box center [467, 75] width 7 height 6
click at [468, 75] on p-checkbox at bounding box center [467, 75] width 7 height 6
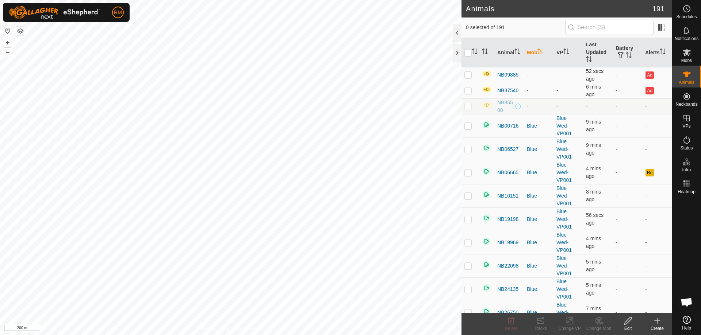
click at [468, 74] on p-checkbox at bounding box center [467, 75] width 7 height 6
click at [467, 76] on p-checkbox at bounding box center [467, 75] width 7 height 6
checkbox input "false"
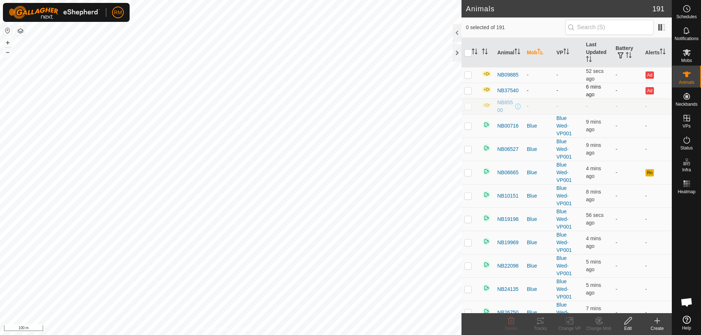
click at [468, 90] on p-checkbox at bounding box center [467, 91] width 7 height 6
checkbox input "false"
click at [467, 108] on p-checkbox at bounding box center [467, 106] width 7 height 6
click at [468, 105] on p-checkbox at bounding box center [467, 105] width 7 height 6
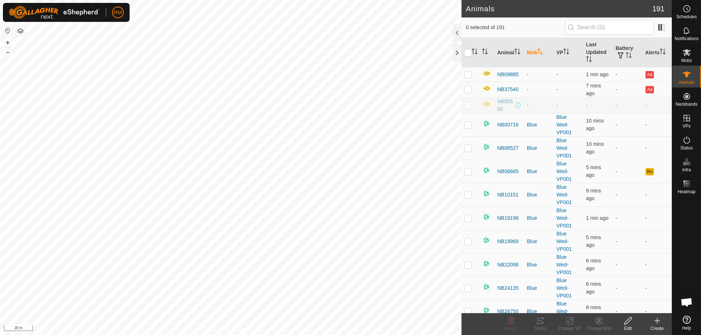
click at [466, 107] on p-checkbox at bounding box center [467, 105] width 7 height 6
click at [467, 106] on p-checkbox at bounding box center [467, 105] width 7 height 6
checkbox input "false"
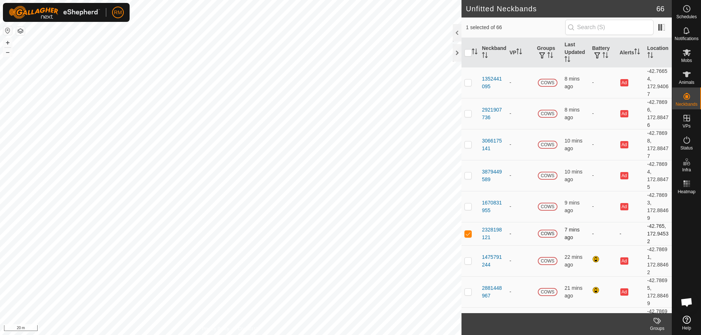
click at [469, 234] on p-checkbox at bounding box center [467, 234] width 7 height 6
checkbox input "false"
click at [688, 73] on icon at bounding box center [686, 75] width 8 height 6
click at [685, 75] on icon at bounding box center [686, 75] width 8 height 6
click at [688, 75] on icon at bounding box center [686, 74] width 9 height 9
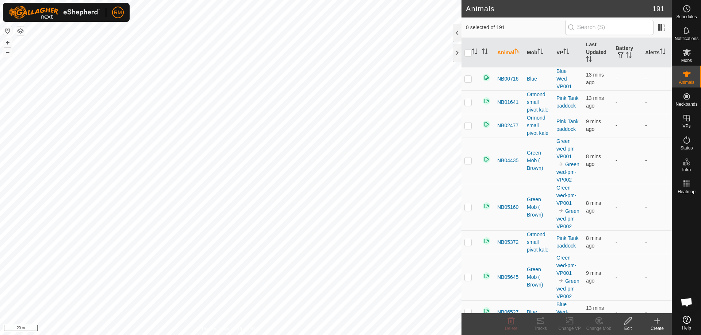
click at [657, 322] on icon at bounding box center [657, 321] width 0 height 5
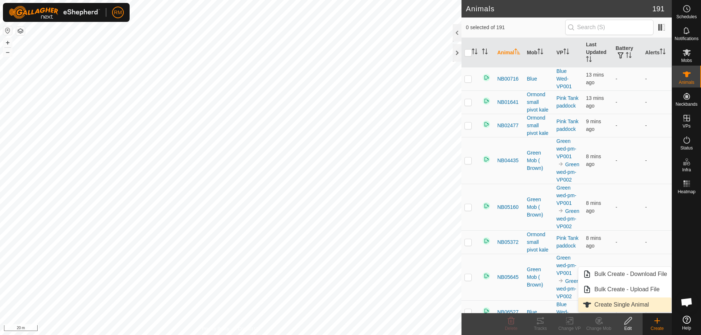
click at [608, 302] on link "Create Single Animal" at bounding box center [624, 305] width 93 height 15
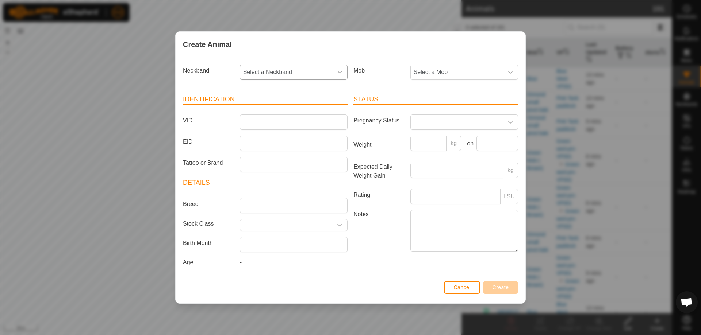
click at [339, 71] on icon "dropdown trigger" at bounding box center [340, 72] width 6 height 6
click at [276, 128] on li "2328198121" at bounding box center [293, 129] width 107 height 15
click at [272, 122] on input "VID" at bounding box center [294, 122] width 108 height 15
type input "NB198121"
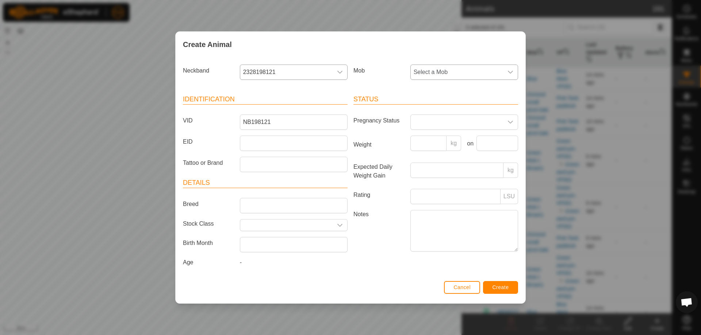
click at [509, 72] on icon "dropdown trigger" at bounding box center [510, 72] width 5 height 3
click at [454, 153] on li "Ormond small pivot kale" at bounding box center [464, 153] width 107 height 15
click at [502, 286] on span "Create" at bounding box center [500, 288] width 16 height 6
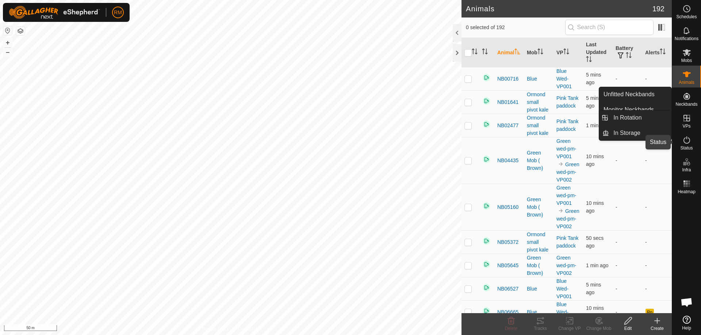
click at [687, 142] on icon at bounding box center [686, 140] width 9 height 9
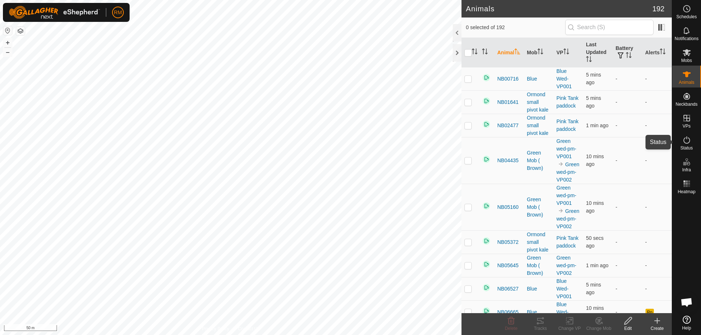
click at [687, 140] on icon at bounding box center [686, 140] width 9 height 9
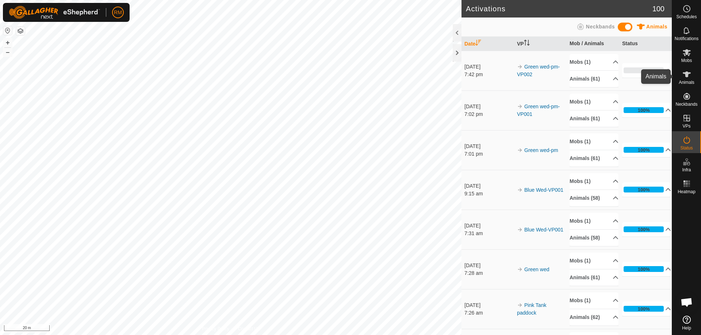
click at [687, 77] on icon at bounding box center [686, 75] width 8 height 6
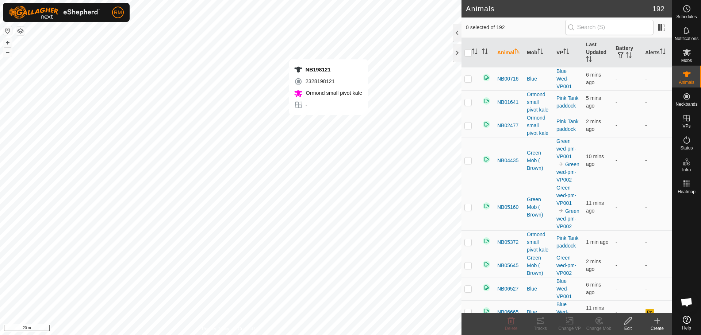
checkbox input "true"
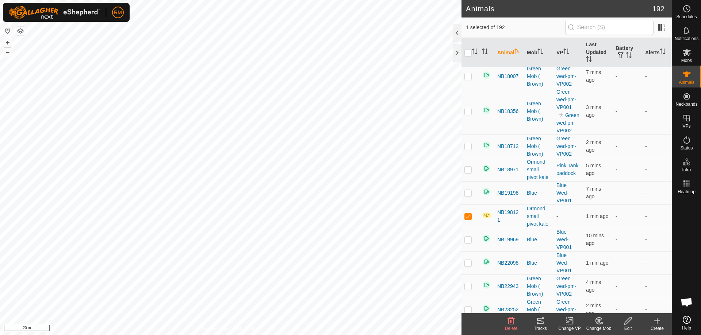
scroll to position [571, 0]
click at [568, 322] on icon at bounding box center [569, 321] width 5 height 5
click at [580, 289] on link "Choose VP..." at bounding box center [591, 289] width 72 height 15
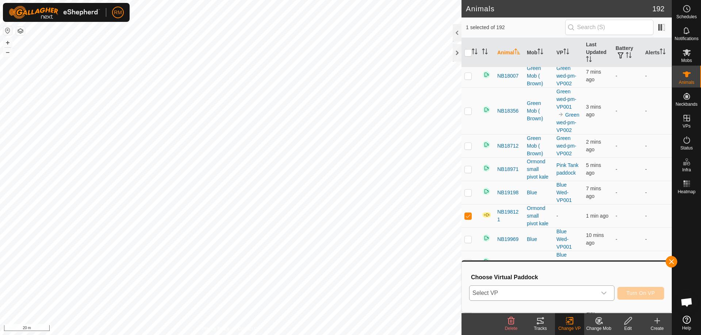
click at [605, 293] on icon "dropdown trigger" at bounding box center [603, 293] width 5 height 3
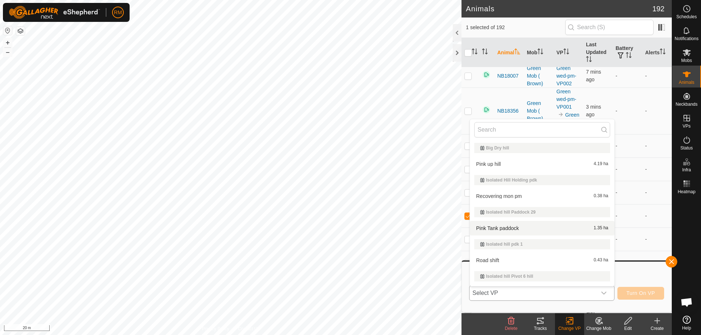
scroll to position [0, 0]
click at [501, 228] on li "Pink Tank paddock 1.35 ha" at bounding box center [542, 228] width 144 height 15
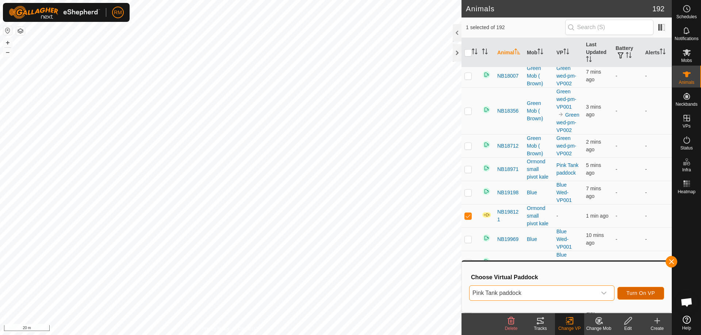
click at [634, 292] on span "Turn On VP" at bounding box center [640, 293] width 28 height 6
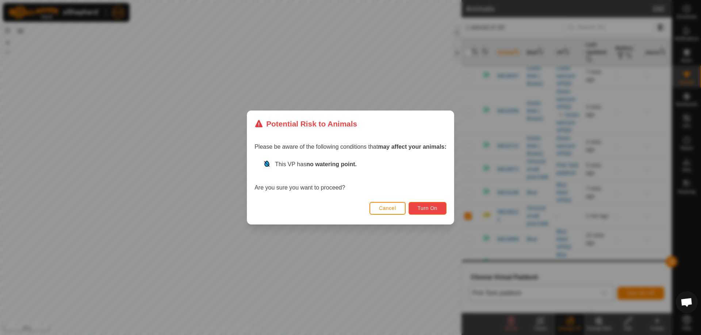
click at [435, 209] on span "Turn On" at bounding box center [427, 208] width 20 height 6
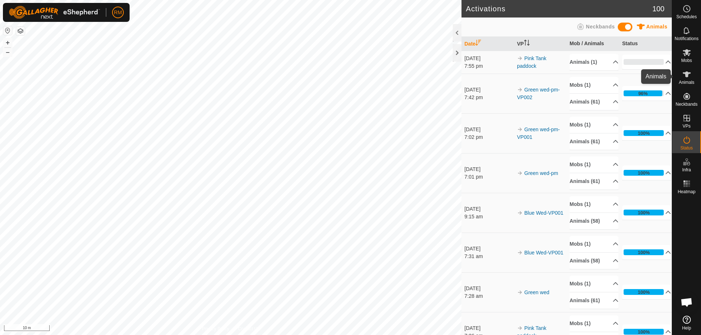
click at [686, 76] on icon at bounding box center [686, 75] width 8 height 6
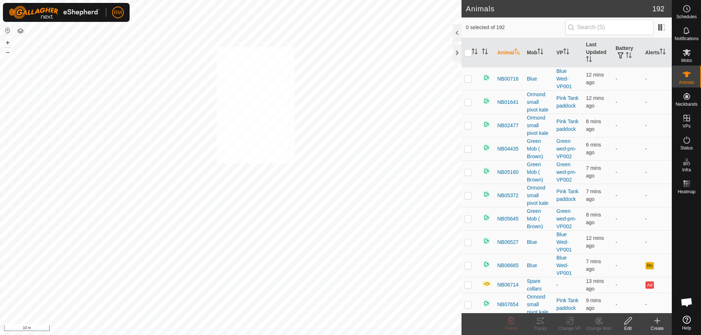
checkbox input "true"
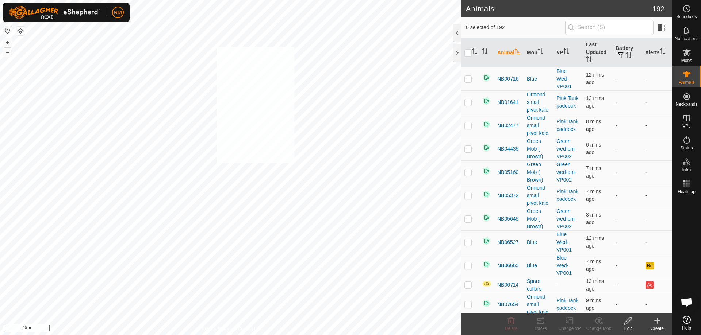
checkbox input "true"
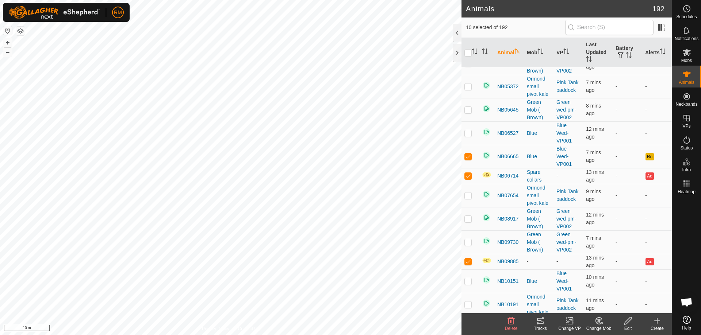
scroll to position [109, 0]
click at [473, 51] on icon "Activate to sort" at bounding box center [474, 52] width 6 height 6
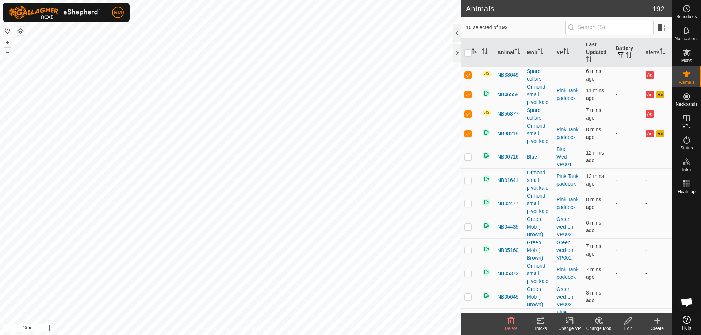
scroll to position [0, 0]
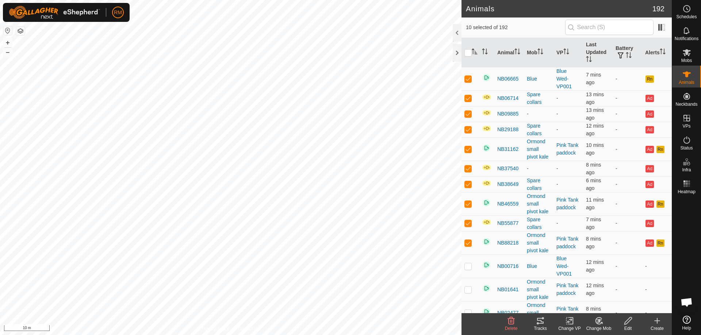
click at [509, 321] on icon at bounding box center [510, 321] width 9 height 9
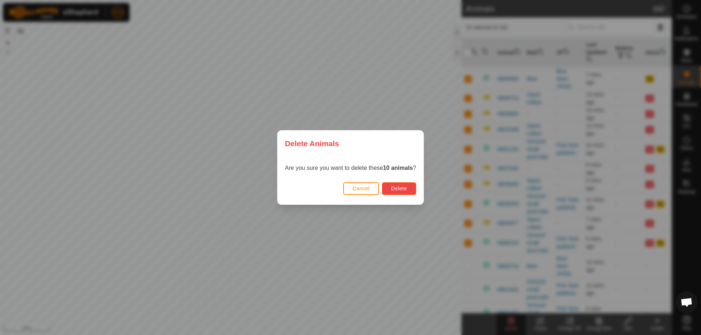
click at [406, 186] on span "Delete" at bounding box center [399, 189] width 16 height 6
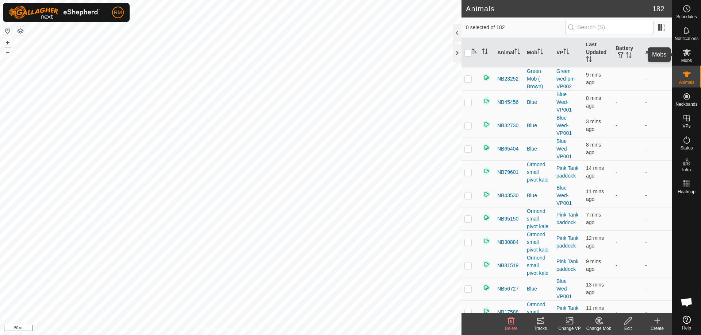
click at [687, 54] on icon at bounding box center [686, 52] width 8 height 7
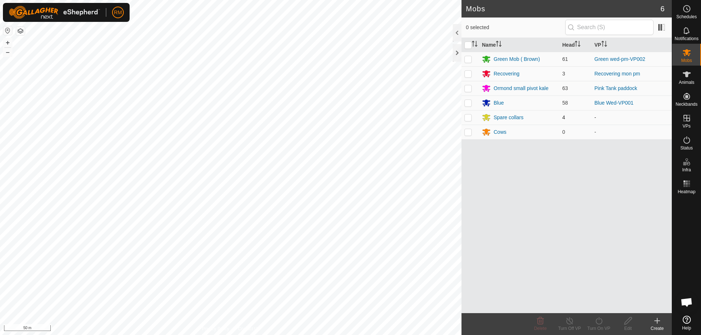
click at [468, 118] on p-checkbox at bounding box center [467, 118] width 7 height 6
click at [467, 119] on p-checkbox at bounding box center [467, 118] width 7 height 6
checkbox input "false"
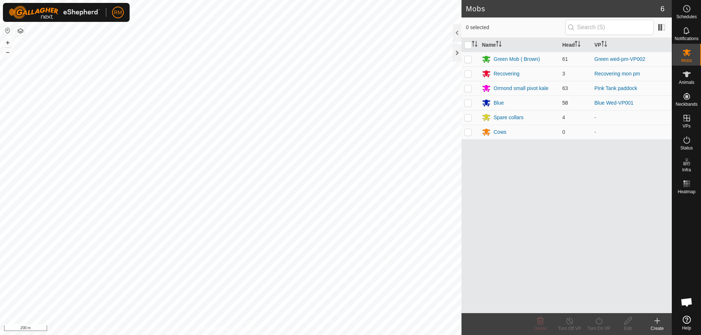
click at [470, 103] on p-checkbox at bounding box center [467, 103] width 7 height 6
checkbox input "false"
click at [686, 76] on icon at bounding box center [686, 75] width 8 height 6
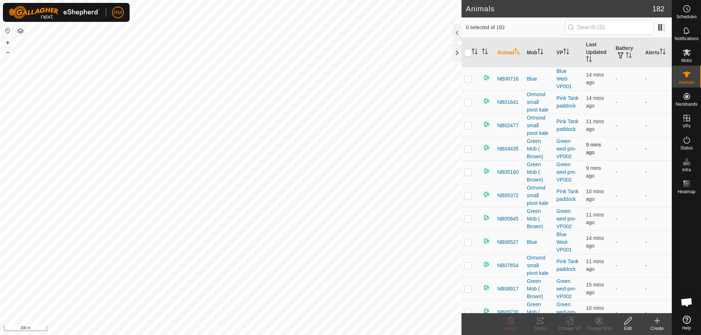
click at [469, 149] on p-checkbox at bounding box center [467, 149] width 7 height 6
click at [467, 152] on td at bounding box center [470, 148] width 18 height 23
click at [469, 149] on p-checkbox at bounding box center [467, 149] width 7 height 6
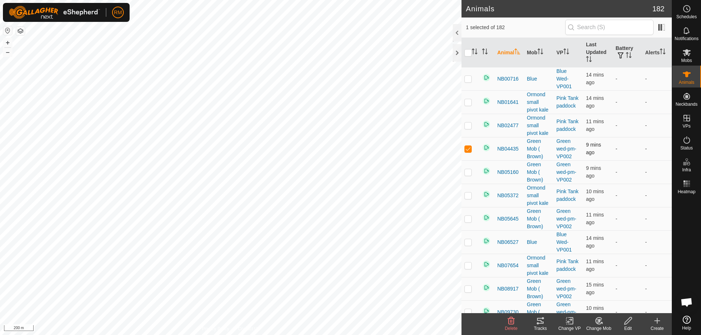
click at [468, 149] on p-checkbox at bounding box center [467, 149] width 7 height 6
click at [467, 150] on p-checkbox at bounding box center [467, 149] width 7 height 6
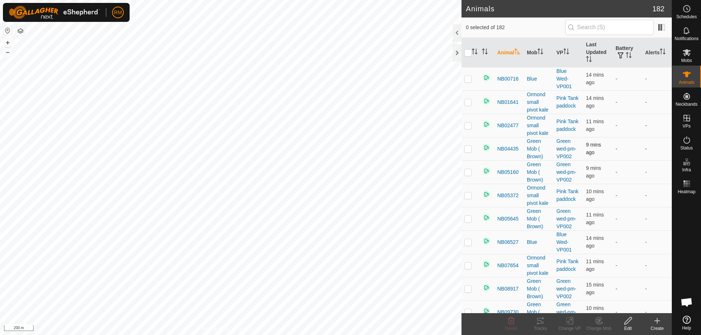
click at [467, 150] on p-checkbox at bounding box center [467, 149] width 7 height 6
click at [467, 149] on p-checkbox at bounding box center [467, 149] width 7 height 6
checkbox input "false"
click at [467, 174] on p-checkbox at bounding box center [467, 172] width 7 height 6
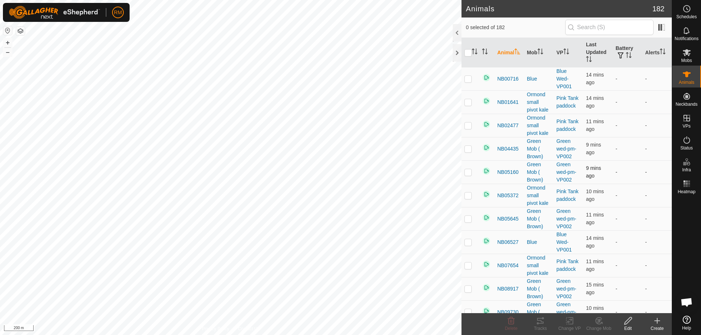
click at [466, 172] on p-checkbox at bounding box center [467, 172] width 7 height 6
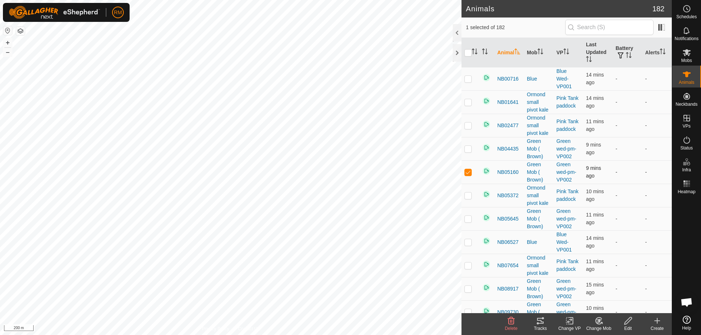
click at [466, 172] on p-checkbox at bounding box center [467, 172] width 7 height 6
click at [471, 173] on p-checkbox at bounding box center [467, 172] width 7 height 6
click at [468, 173] on p-checkbox at bounding box center [467, 172] width 7 height 6
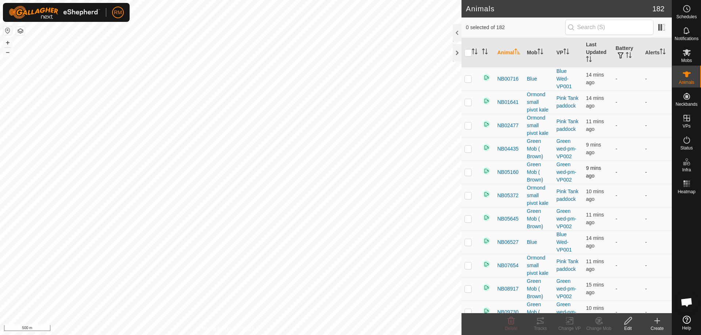
checkbox input "false"
click at [622, 51] on th "Battery" at bounding box center [627, 53] width 30 height 30
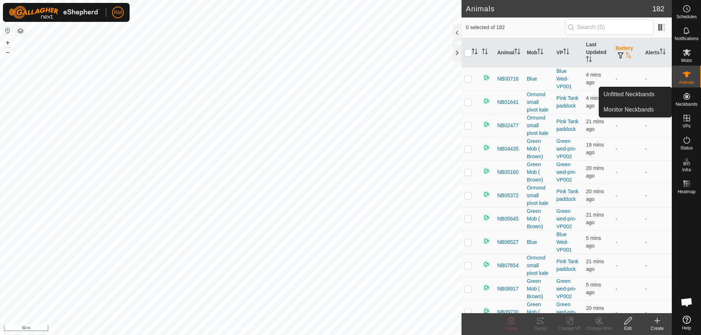
click at [687, 99] on icon at bounding box center [686, 96] width 7 height 7
click at [639, 95] on link "Unfitted Neckbands" at bounding box center [635, 94] width 72 height 15
